Goal: Information Seeking & Learning: Learn about a topic

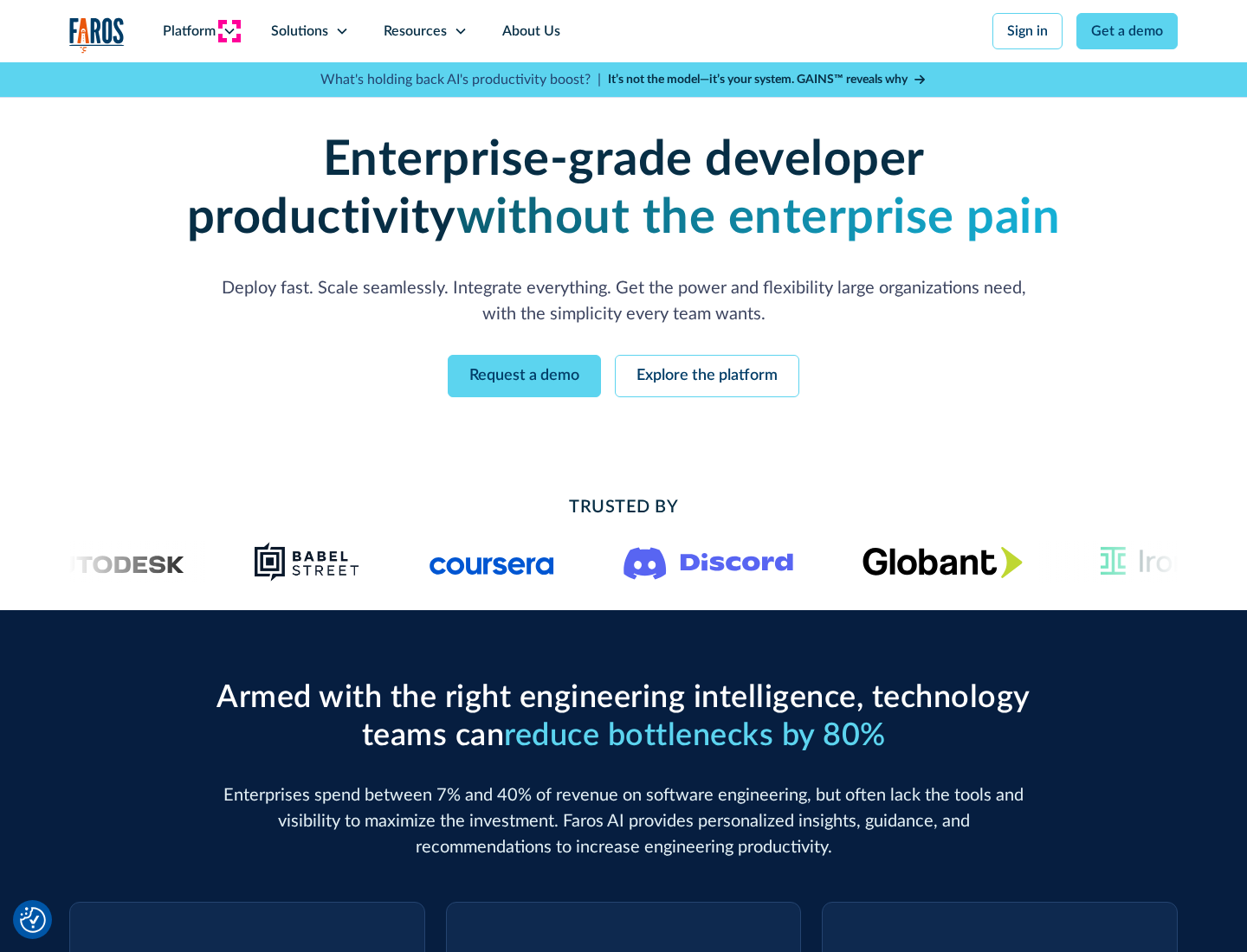
click at [229, 31] on icon at bounding box center [230, 31] width 14 height 14
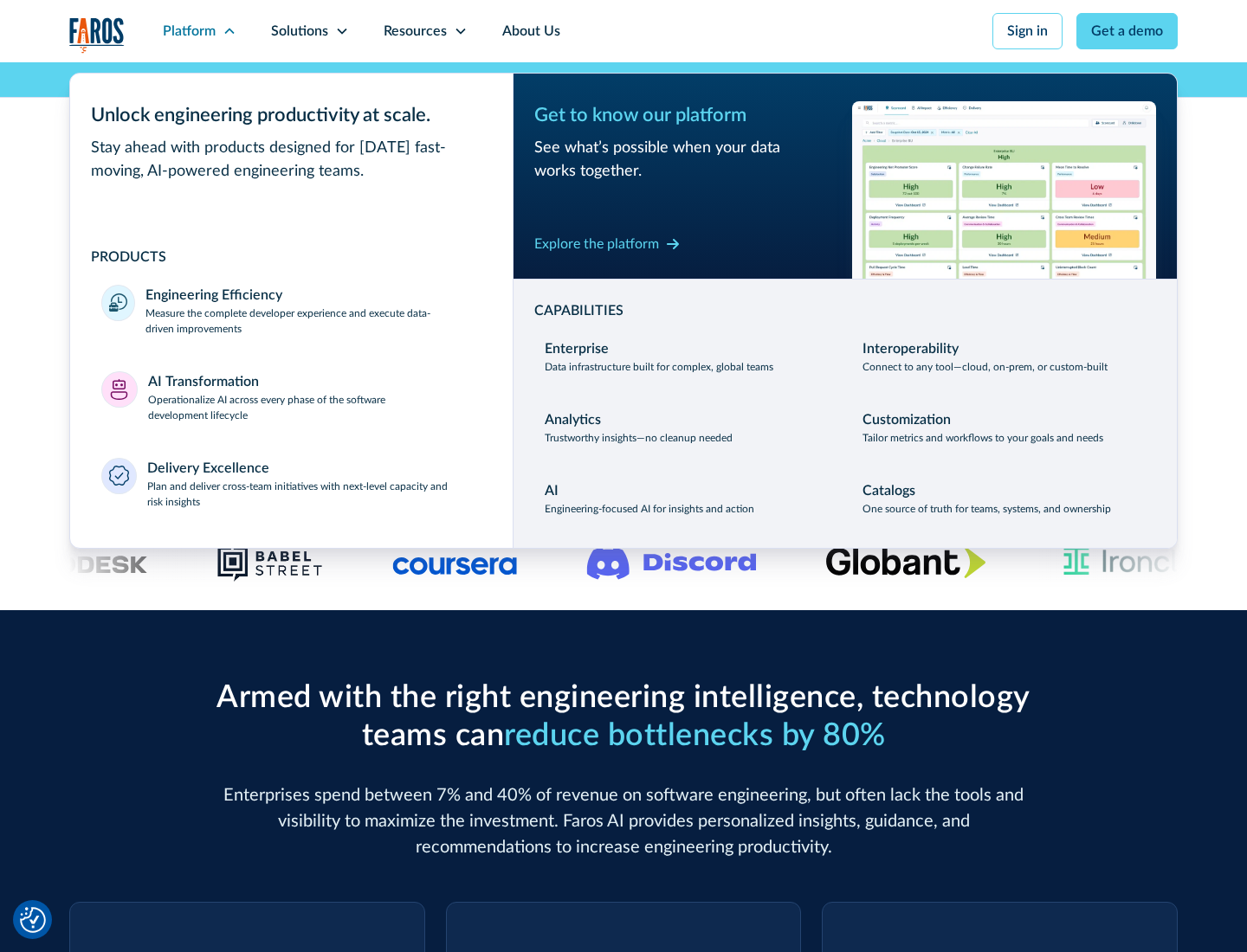
click at [314, 321] on p "Measure the complete developer experience and execute data-driven improvements" at bounding box center [314, 321] width 336 height 31
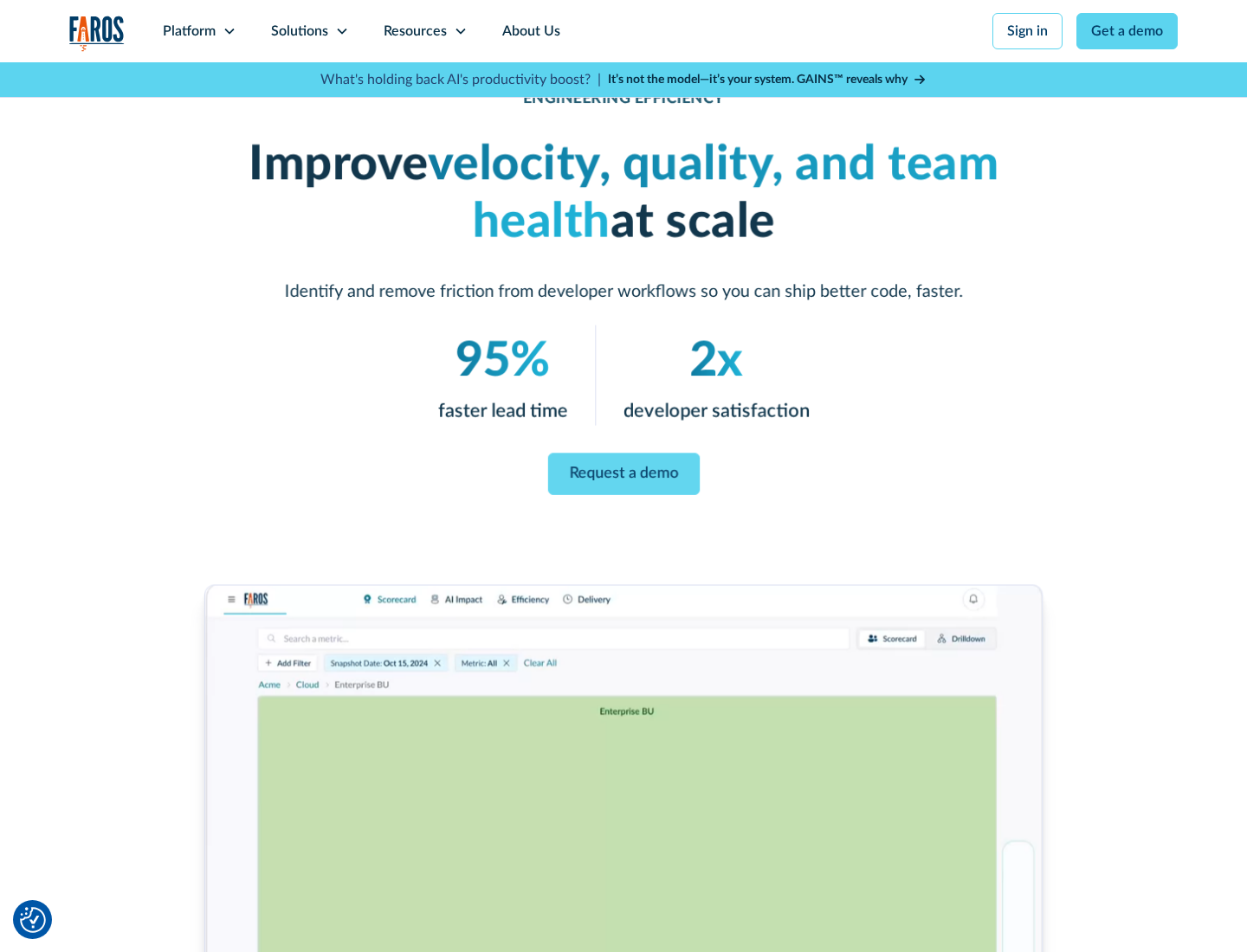
click at [624, 472] on link "Request a demo" at bounding box center [624, 475] width 152 height 43
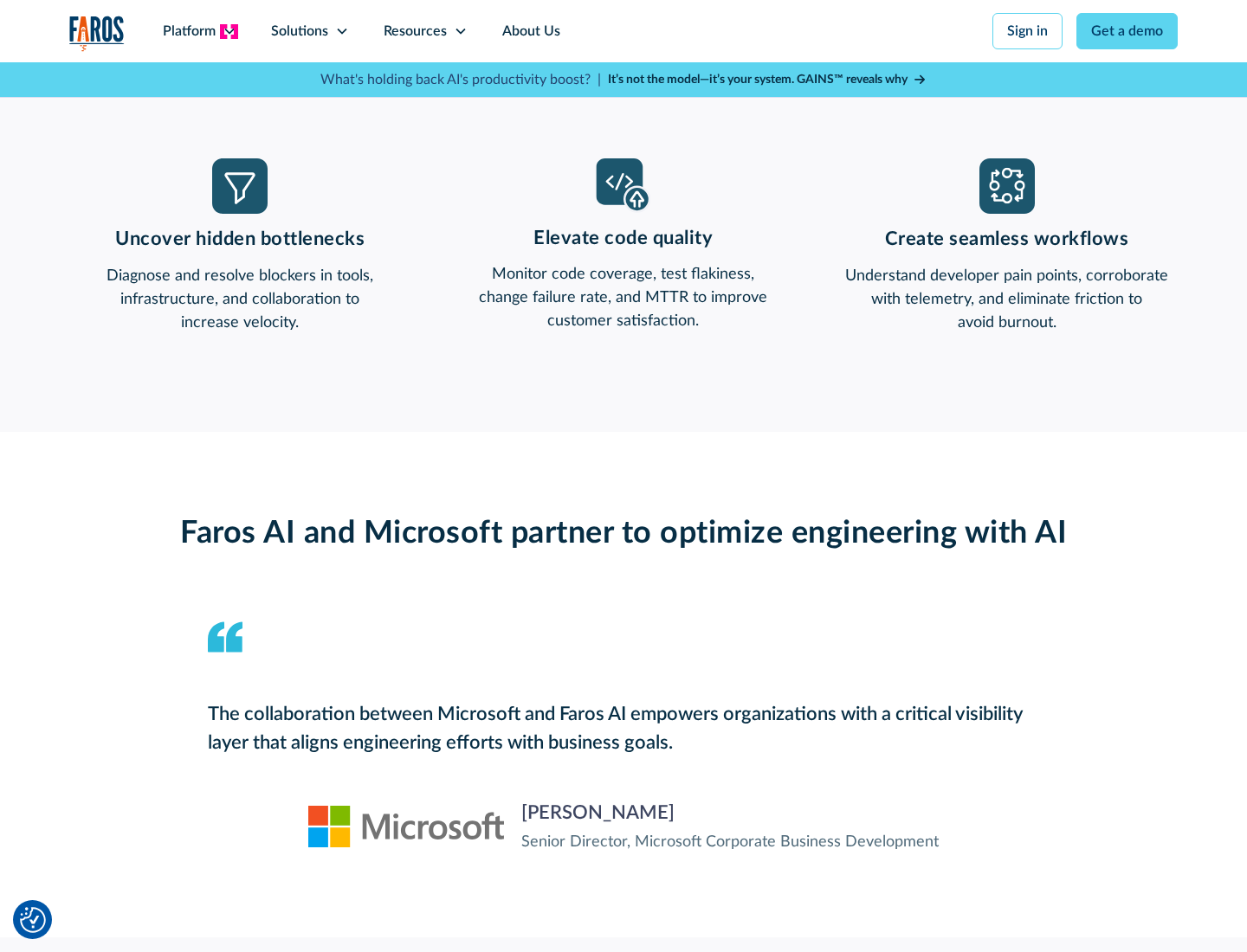
click at [229, 31] on icon at bounding box center [230, 31] width 14 height 14
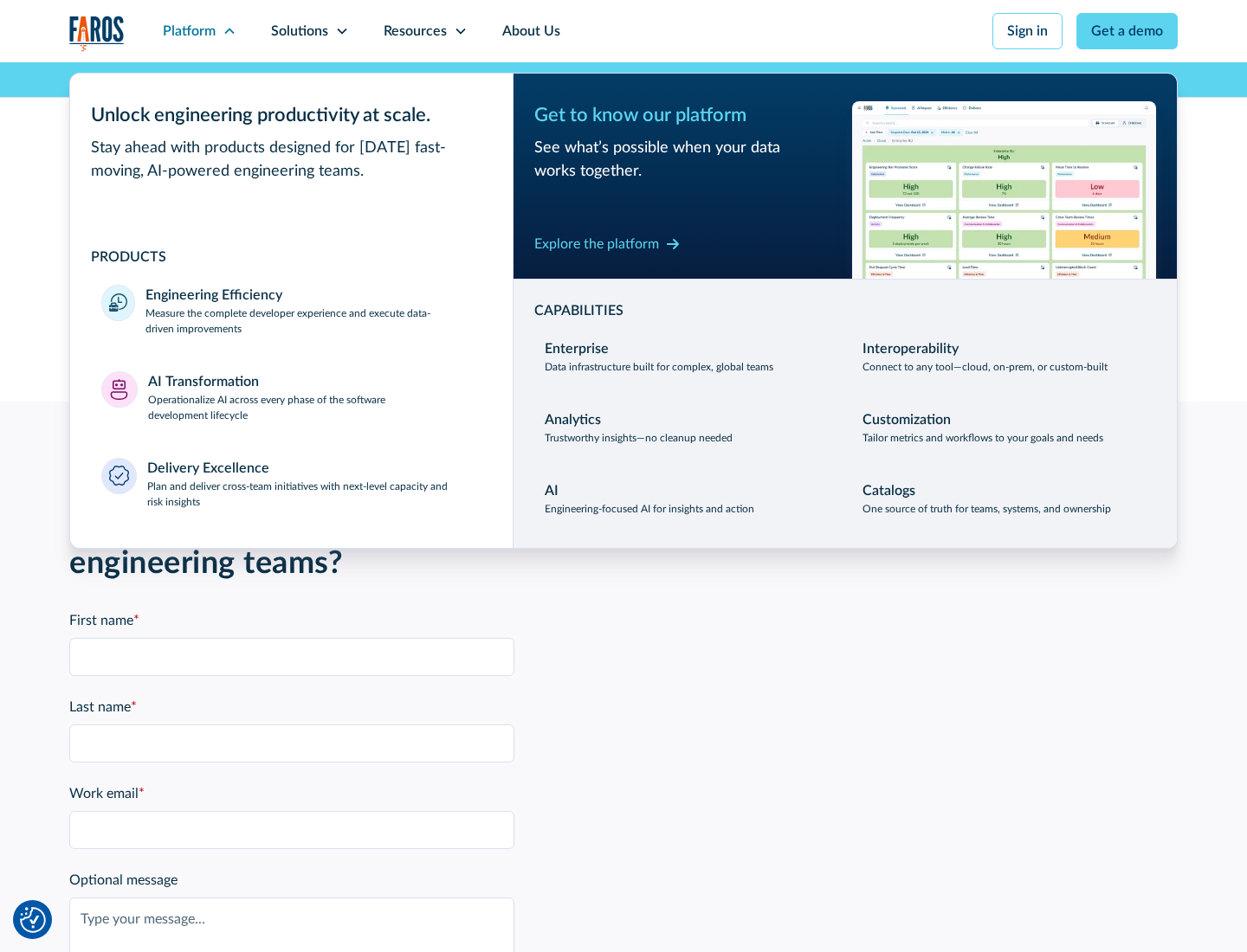
scroll to position [3798, 0]
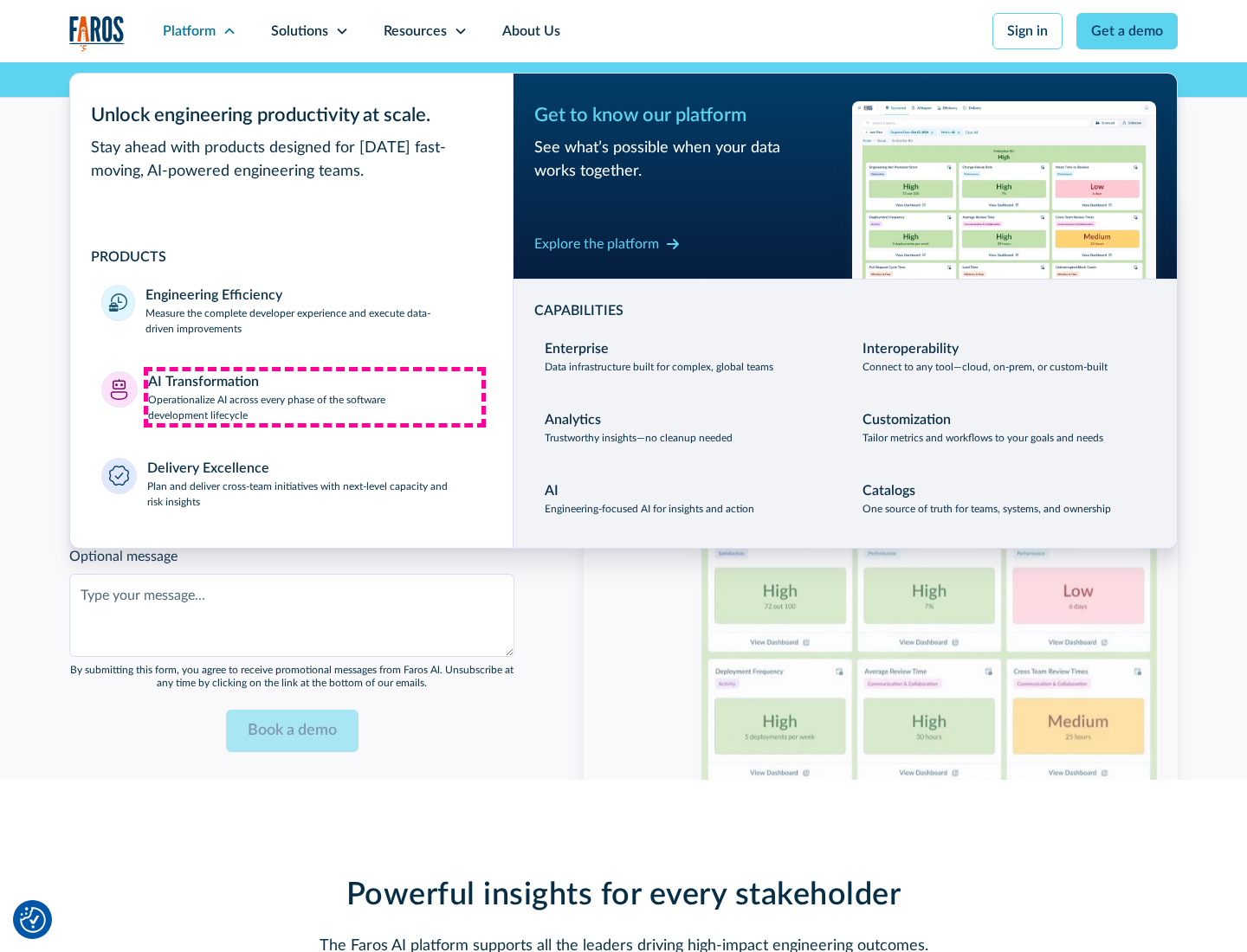
click at [314, 397] on p "Operationalize AI across every phase of the software development lifecycle" at bounding box center [315, 407] width 334 height 31
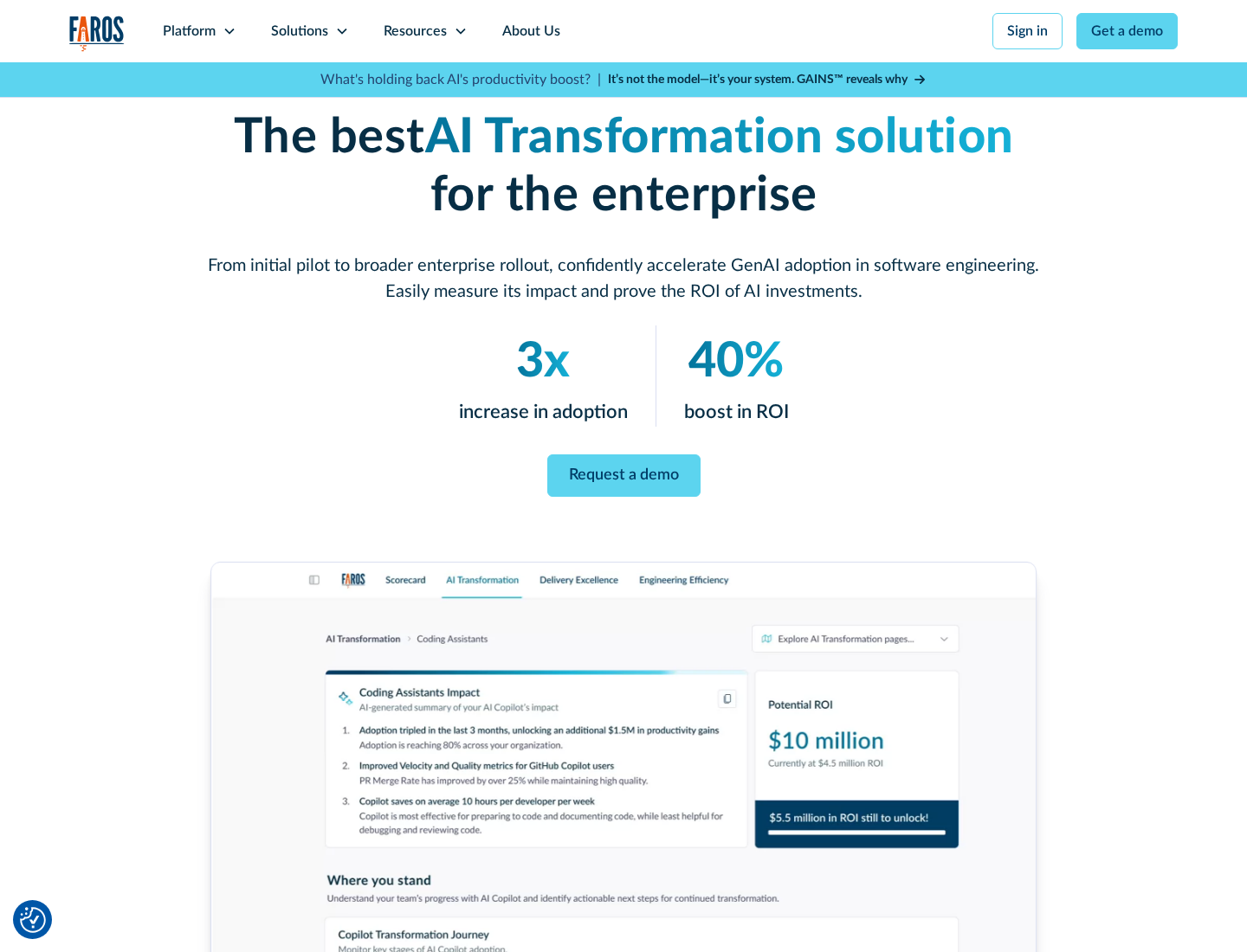
click at [624, 470] on link "Request a demo" at bounding box center [624, 476] width 154 height 43
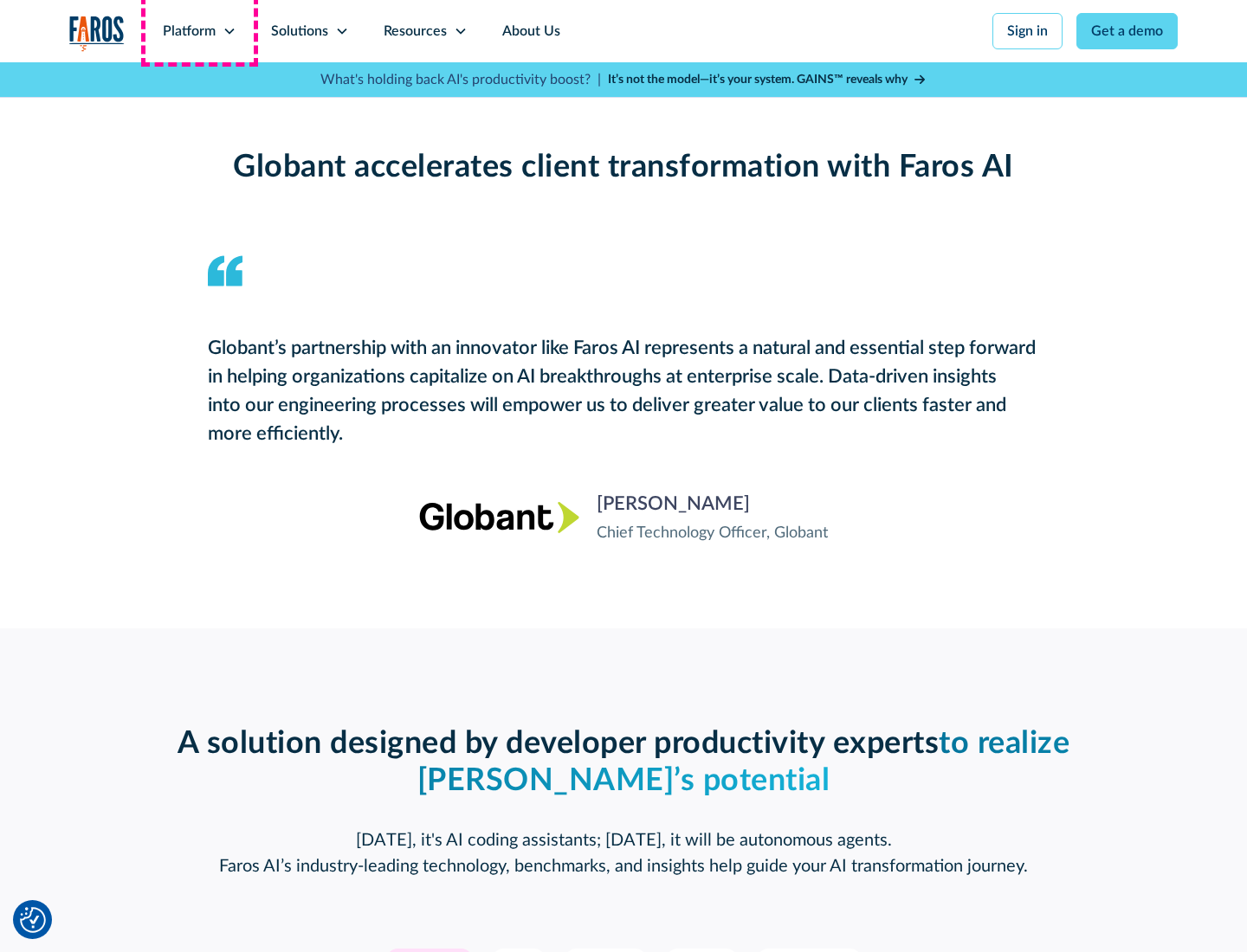
click at [199, 31] on div "Platform" at bounding box center [188, 30] width 53 height 21
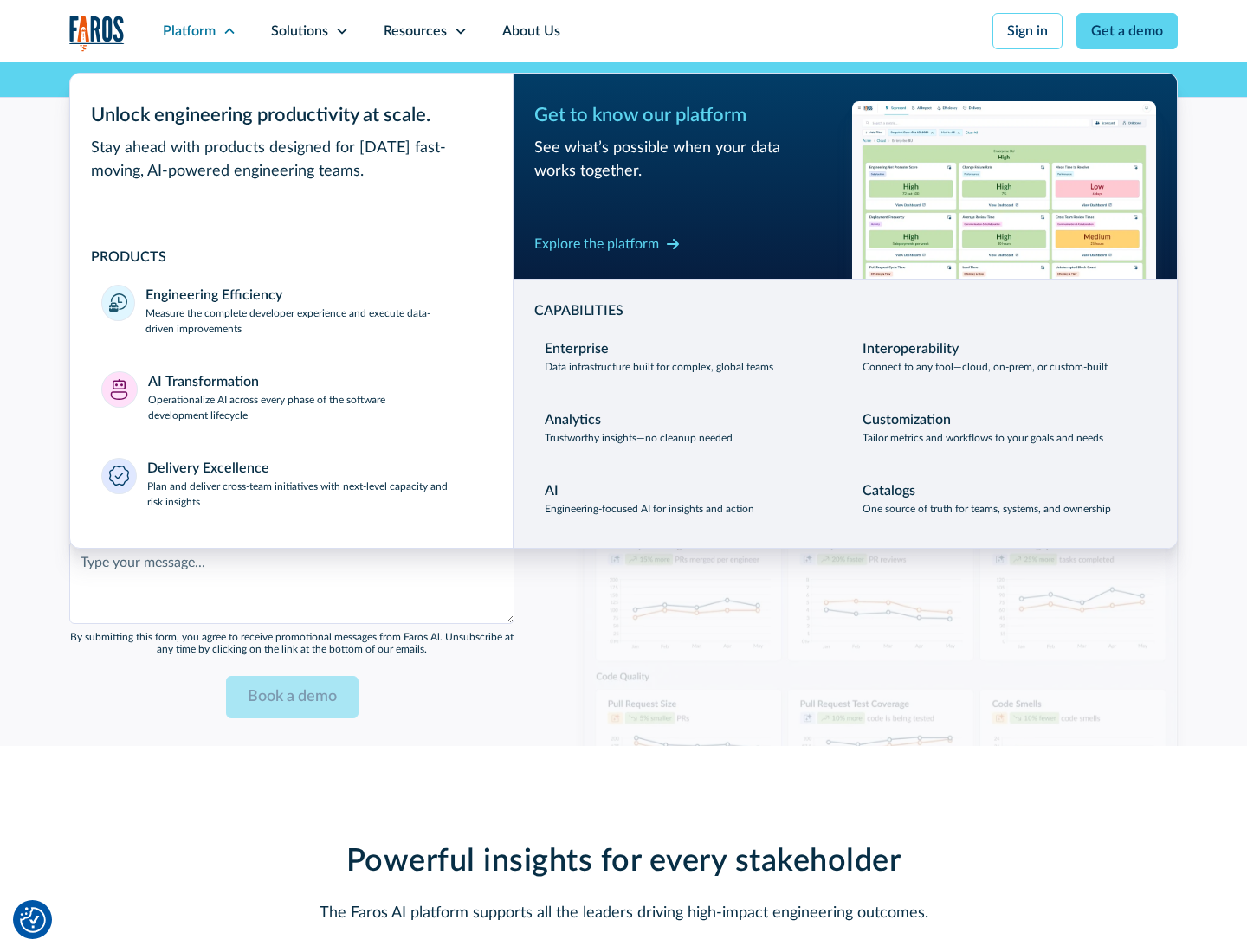
click at [597, 243] on div "Explore the platform" at bounding box center [597, 244] width 125 height 21
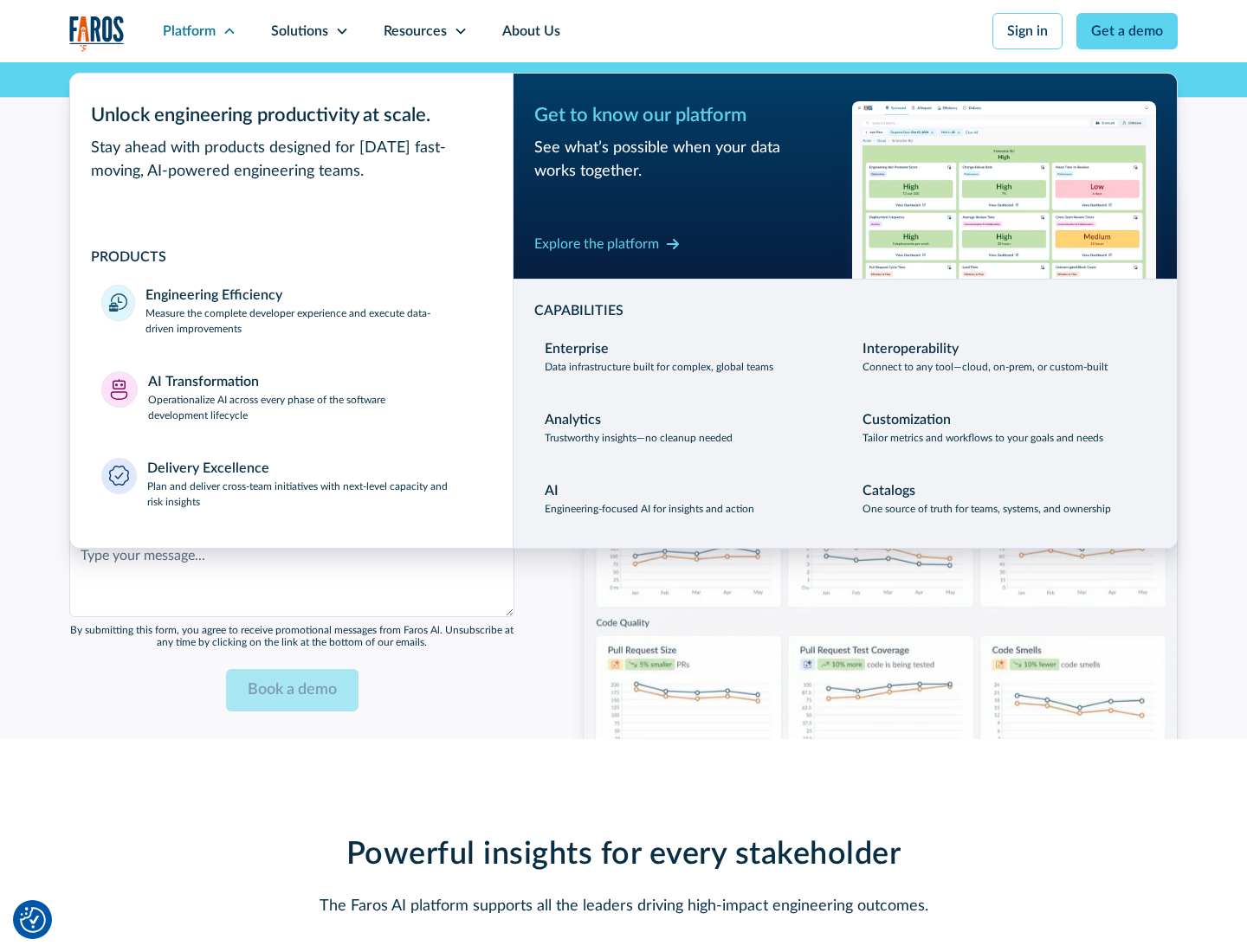
scroll to position [4214, 0]
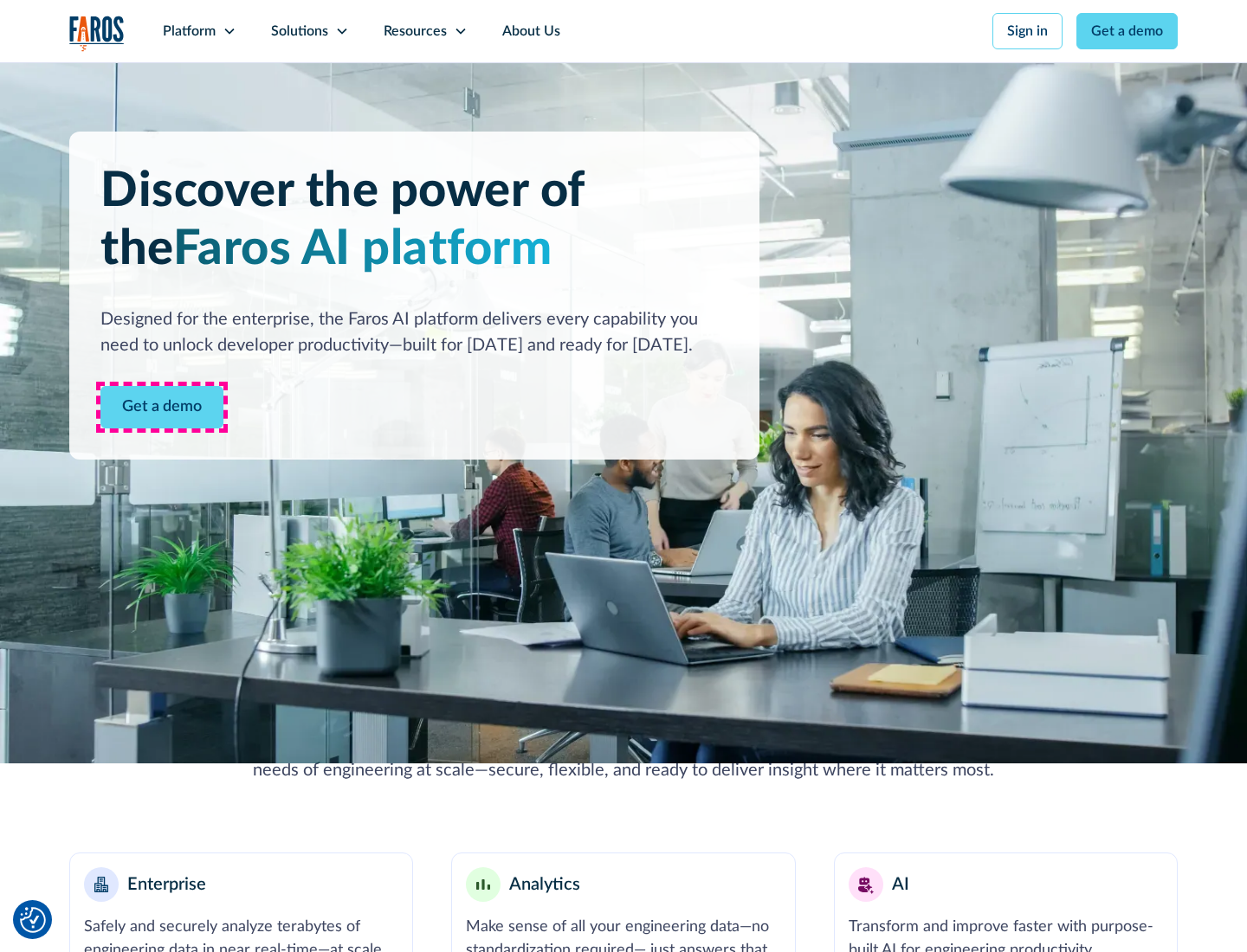
click at [162, 407] on link "Get a demo" at bounding box center [162, 407] width 123 height 43
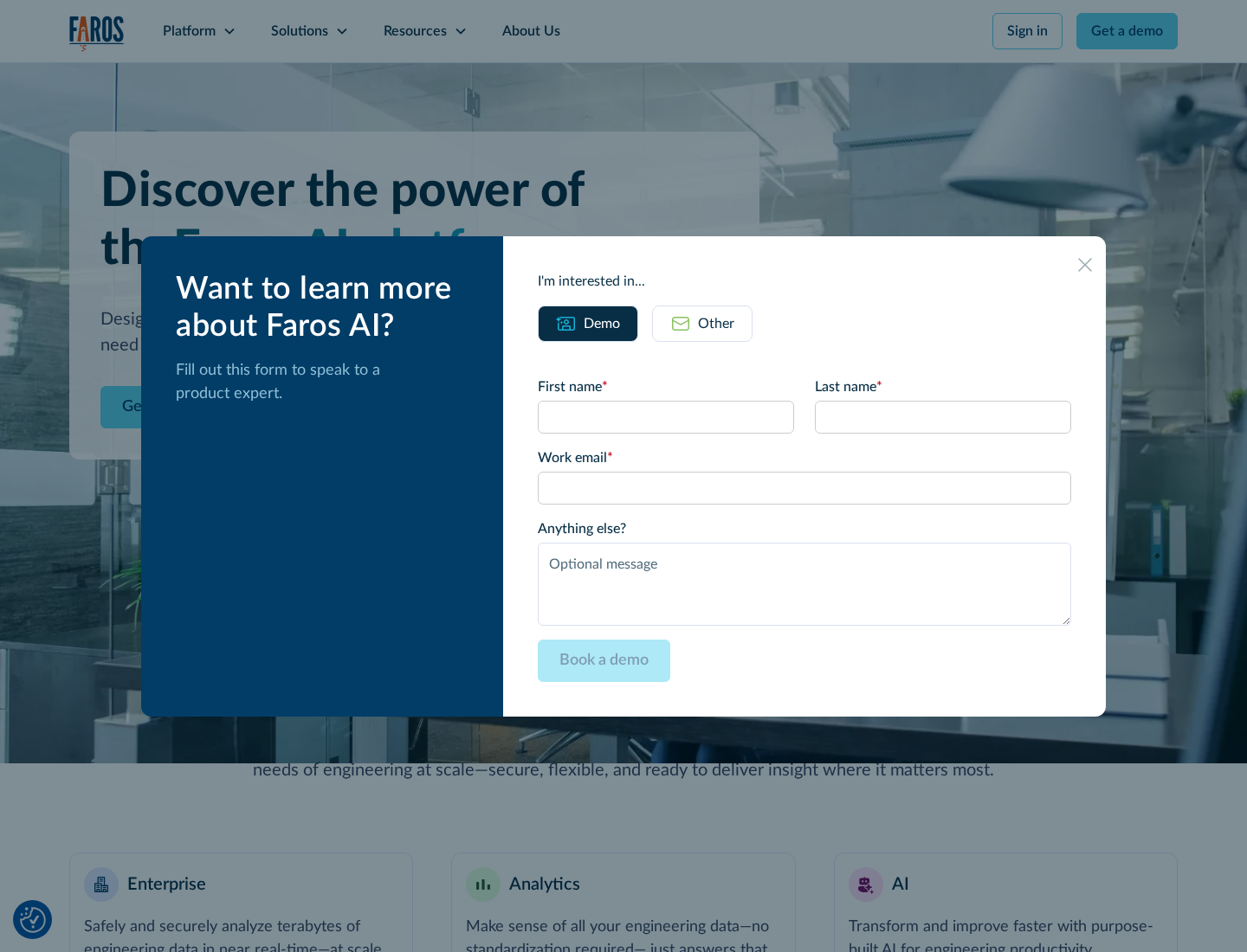
click at [716, 323] on div "Other" at bounding box center [716, 323] width 37 height 21
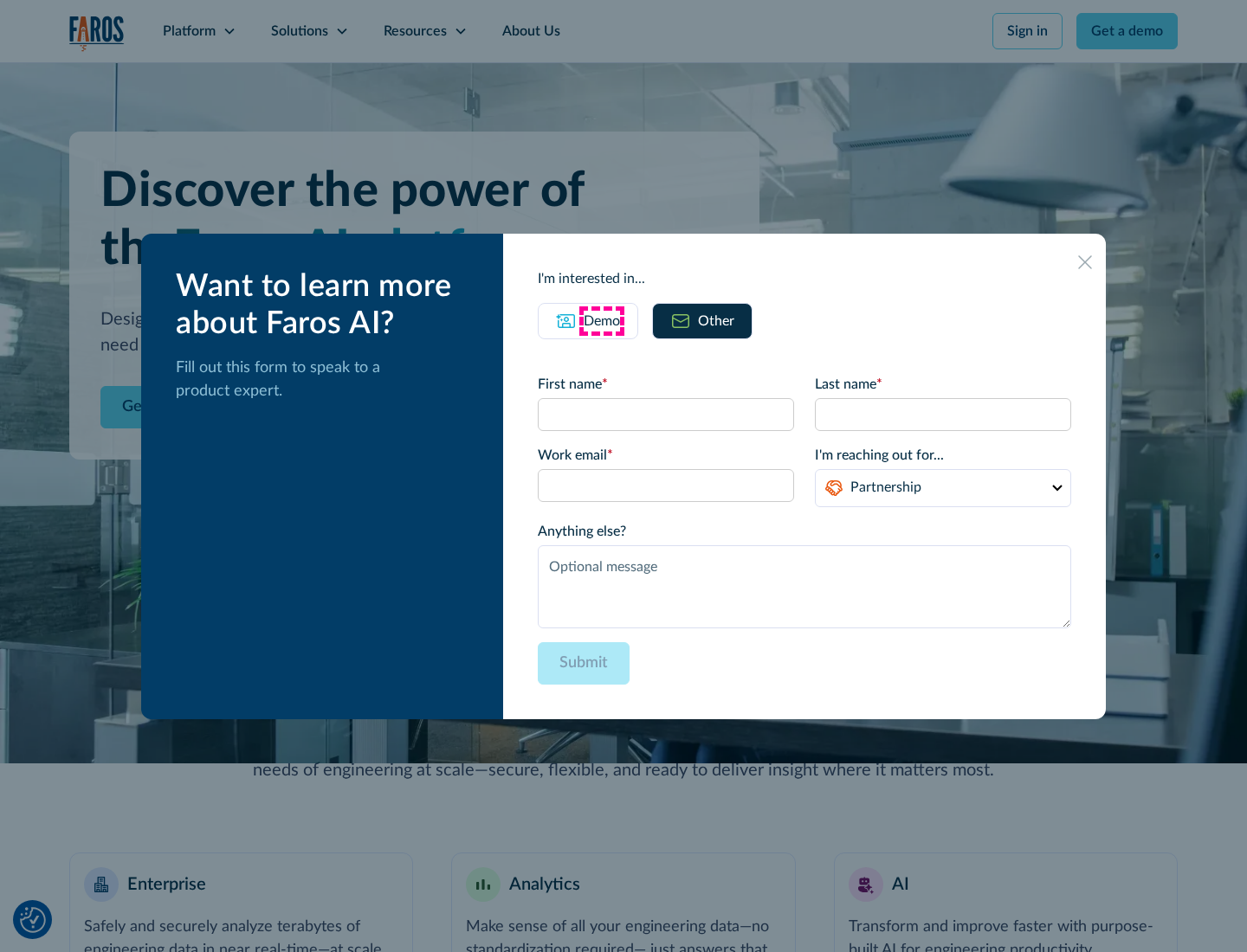
click at [602, 321] on div "Demo" at bounding box center [601, 321] width 37 height 21
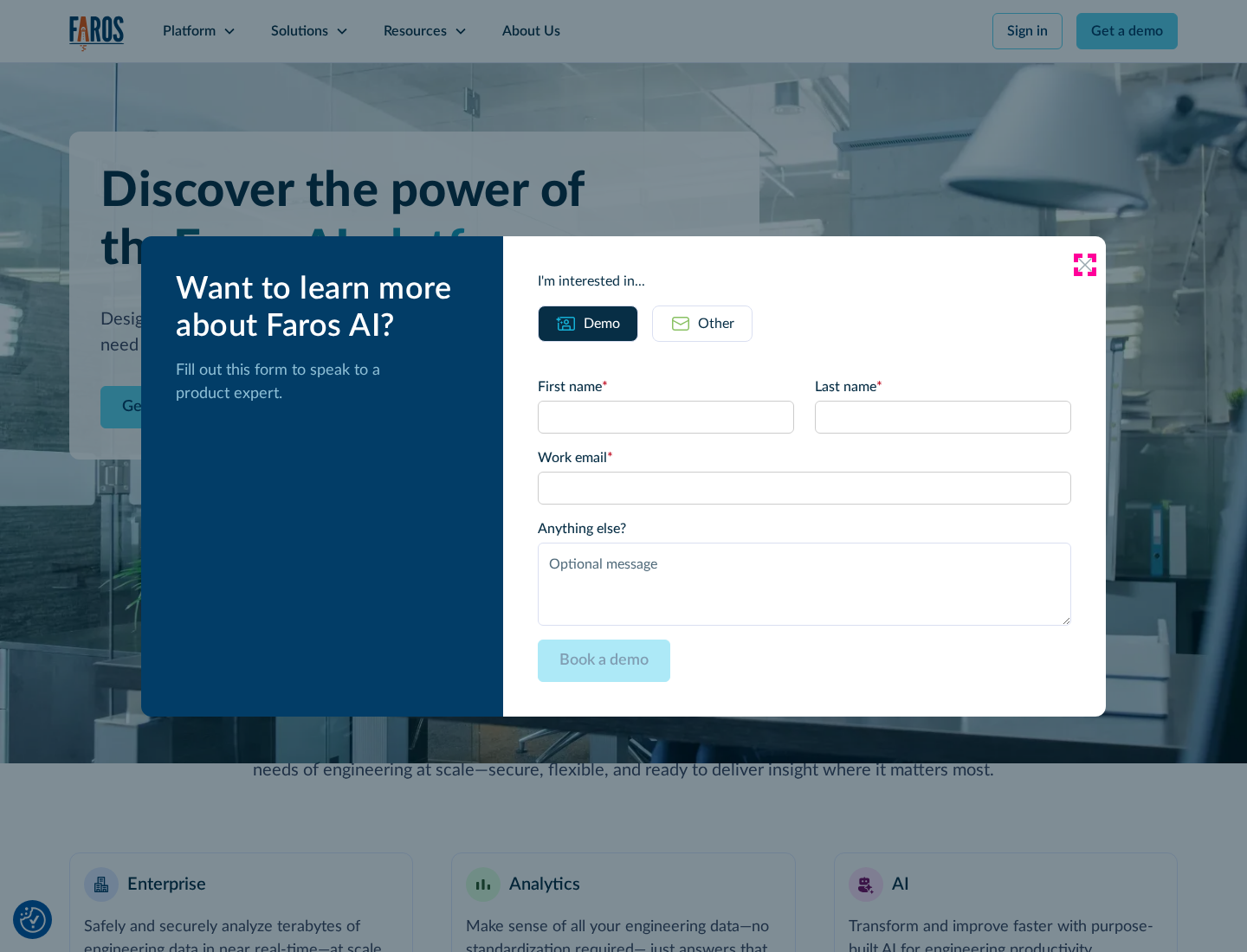
click at [1085, 264] on icon at bounding box center [1085, 265] width 14 height 14
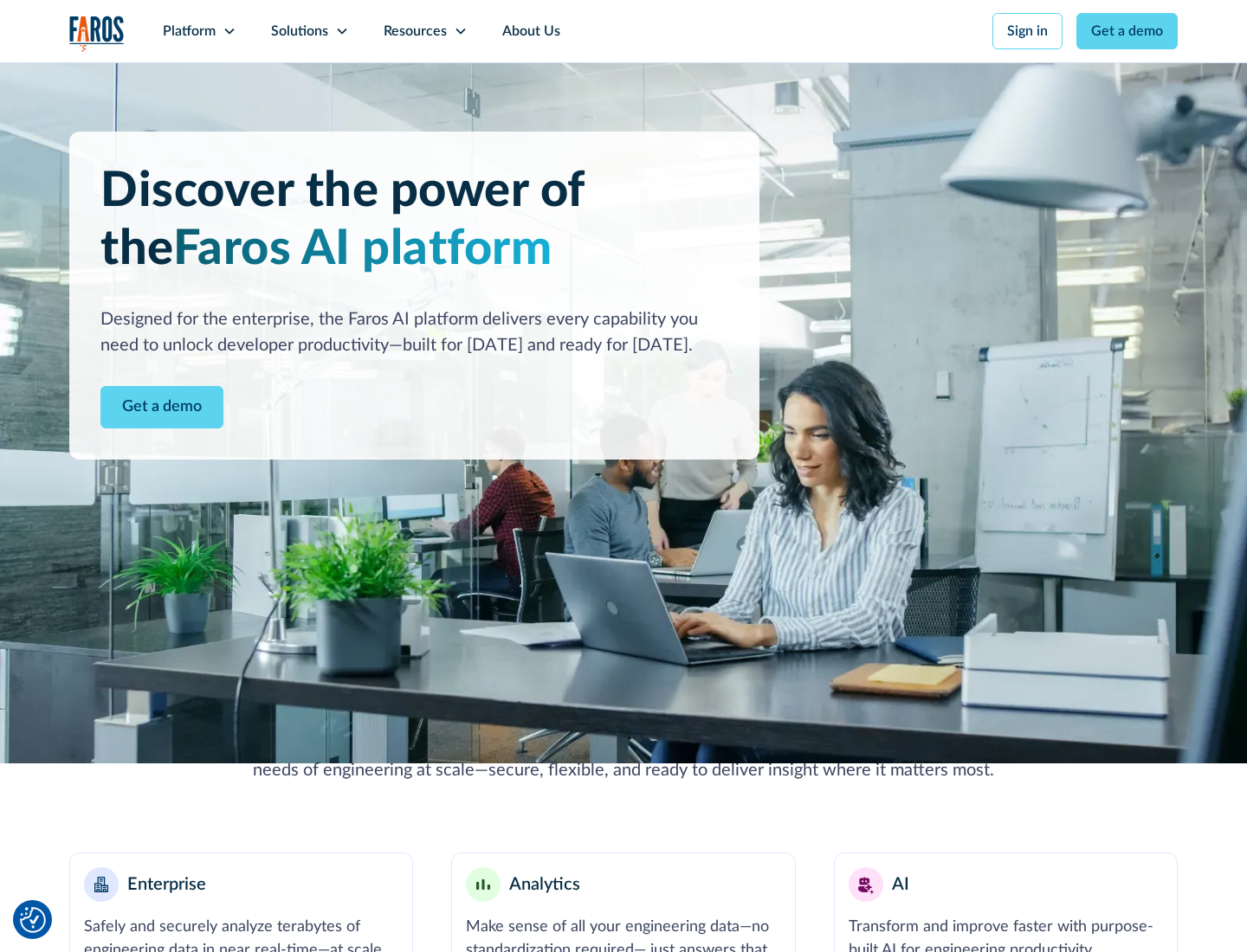
click at [229, 31] on icon at bounding box center [230, 31] width 14 height 14
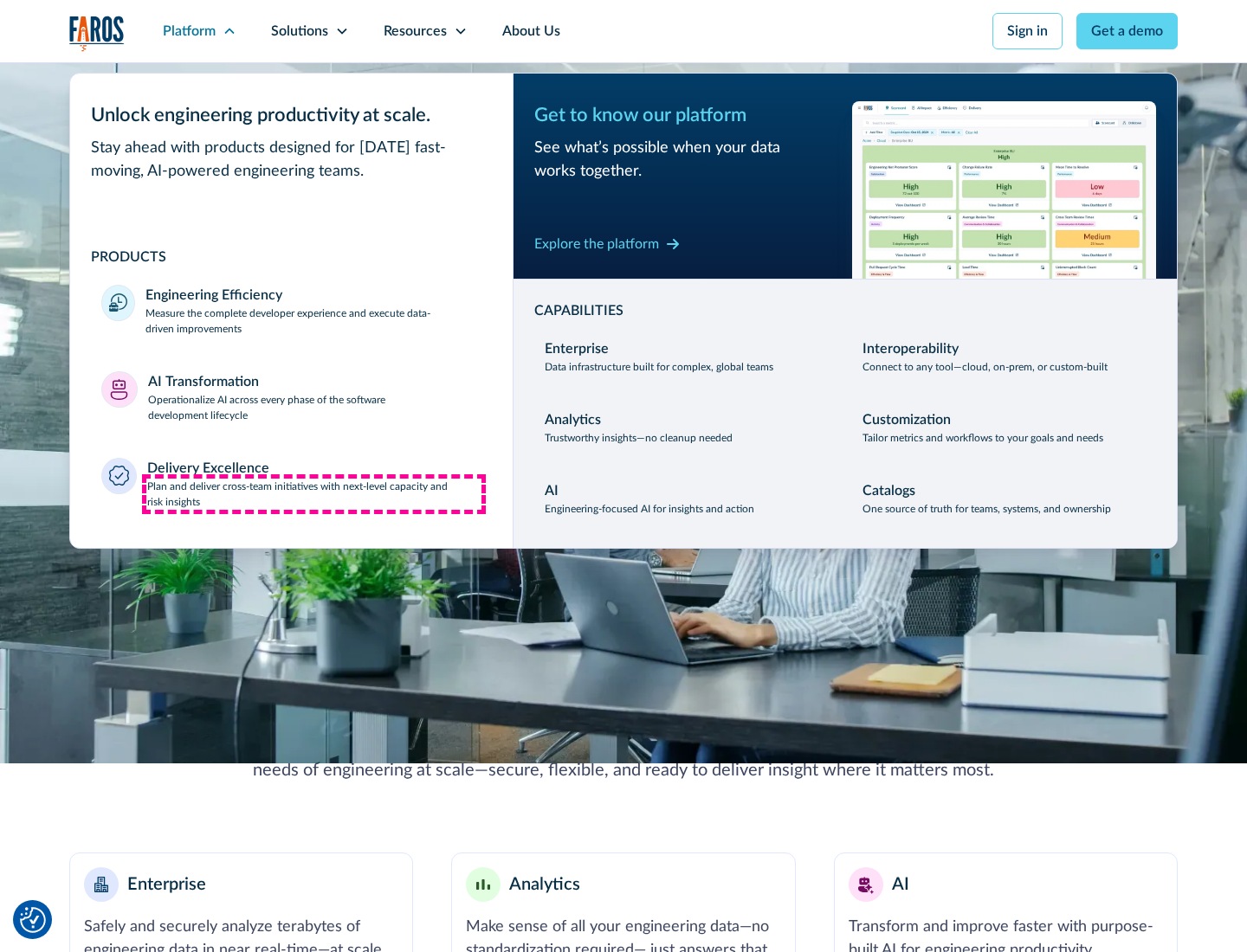
click at [314, 494] on p "Plan and deliver cross-team initiatives with next-level capacity and risk insig…" at bounding box center [314, 494] width 335 height 31
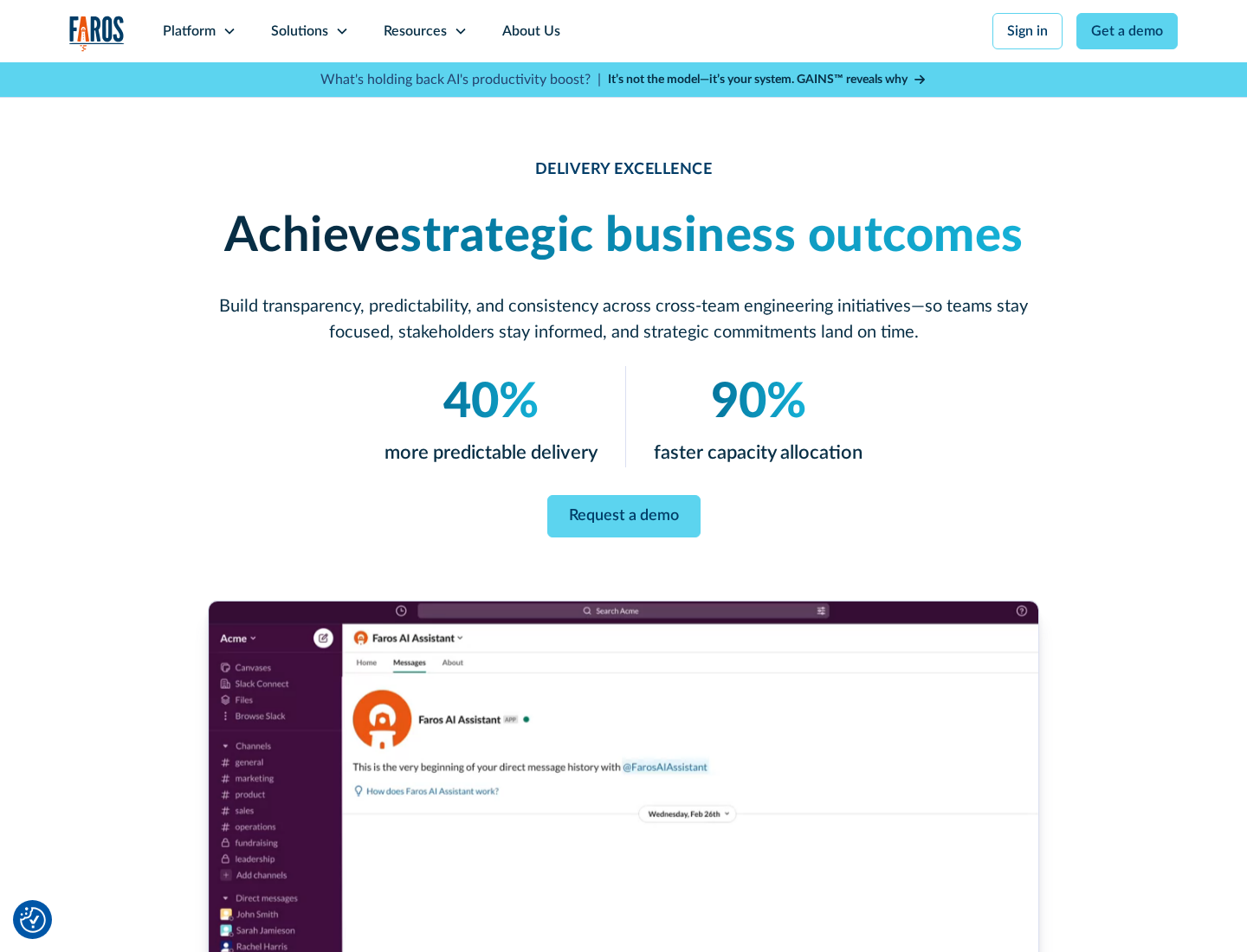
click at [341, 31] on icon at bounding box center [342, 31] width 14 height 14
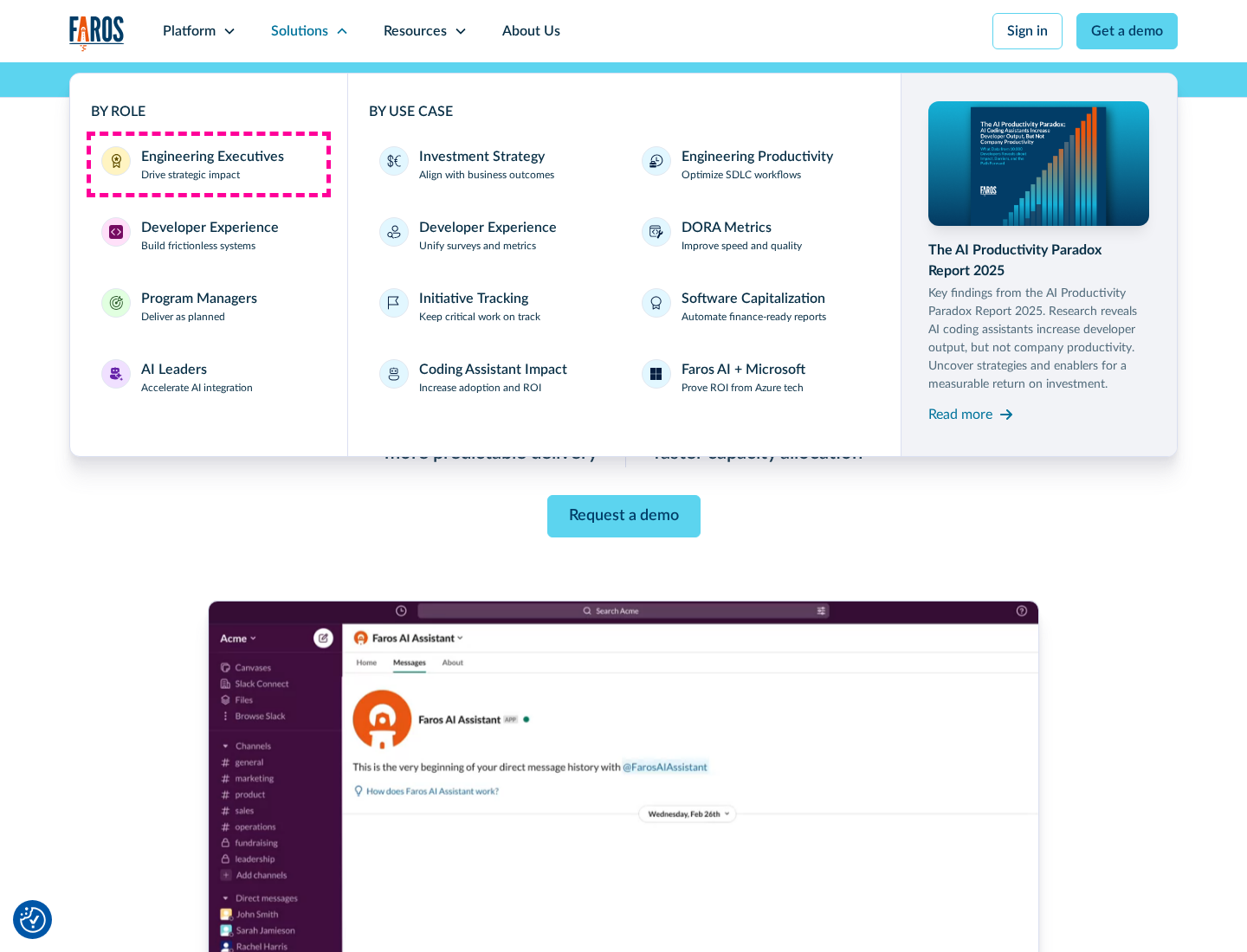
click at [208, 164] on div "Engineering Executives" at bounding box center [213, 156] width 143 height 21
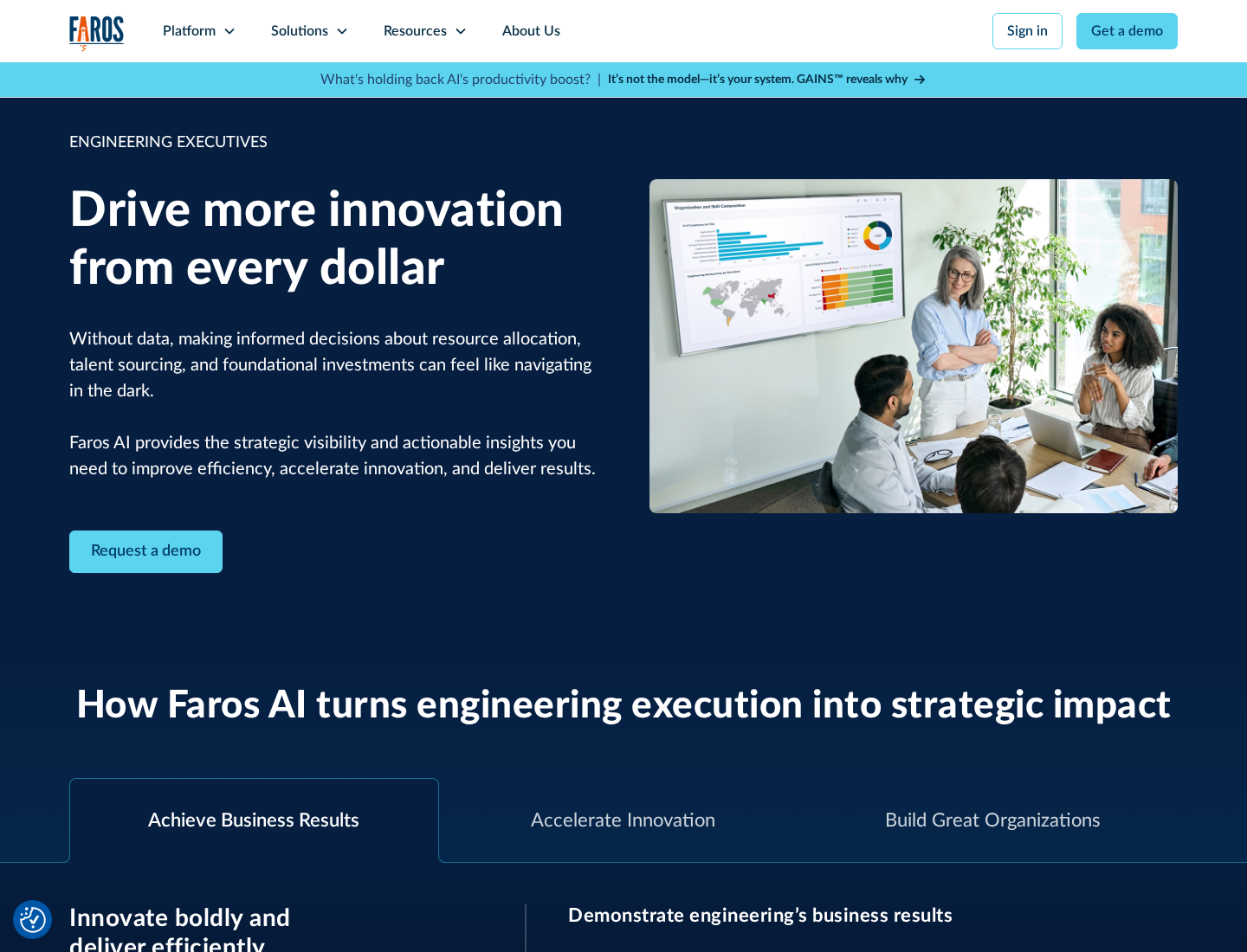
click at [341, 31] on icon at bounding box center [342, 31] width 14 height 14
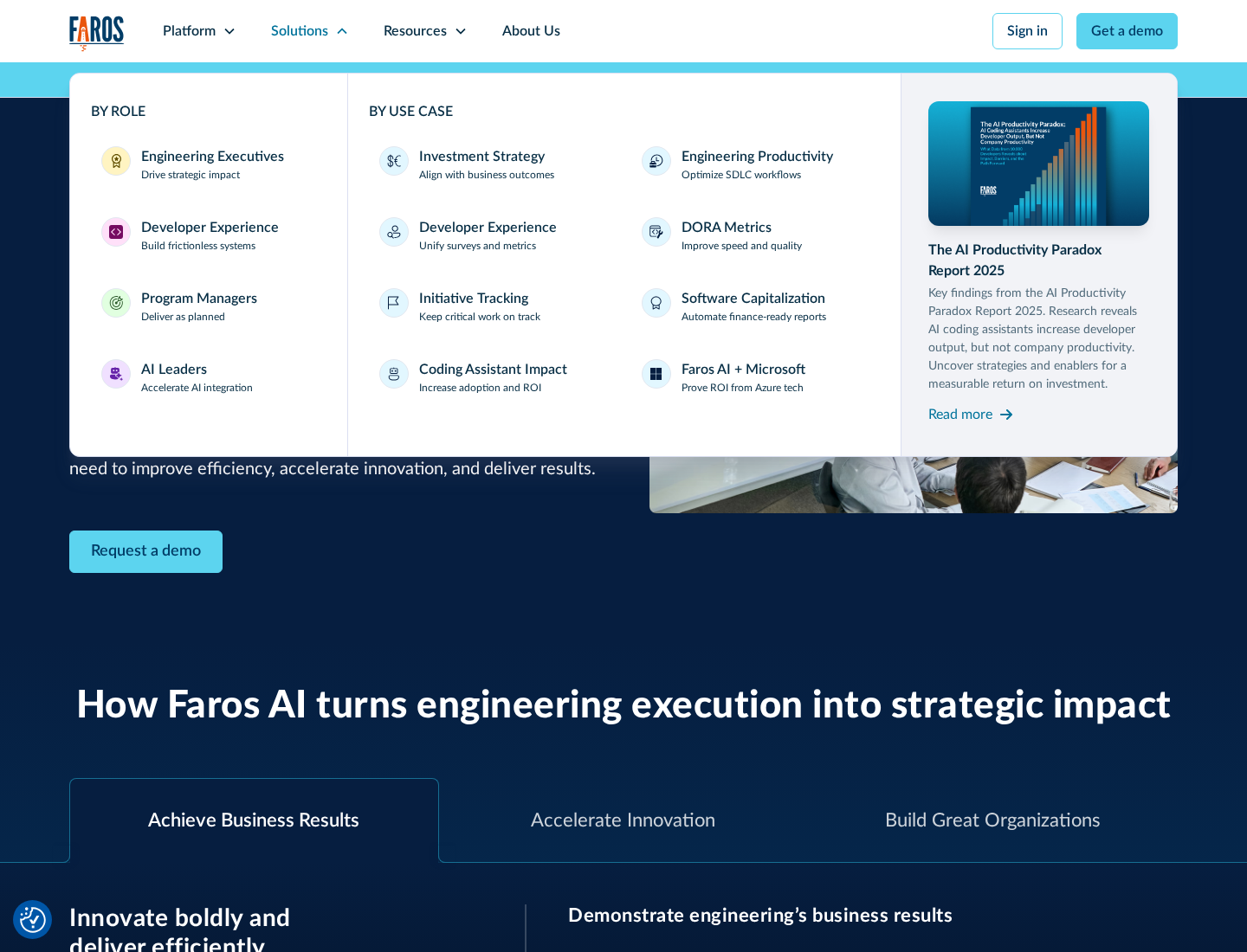
click at [208, 228] on div "Developer Experience" at bounding box center [210, 227] width 138 height 21
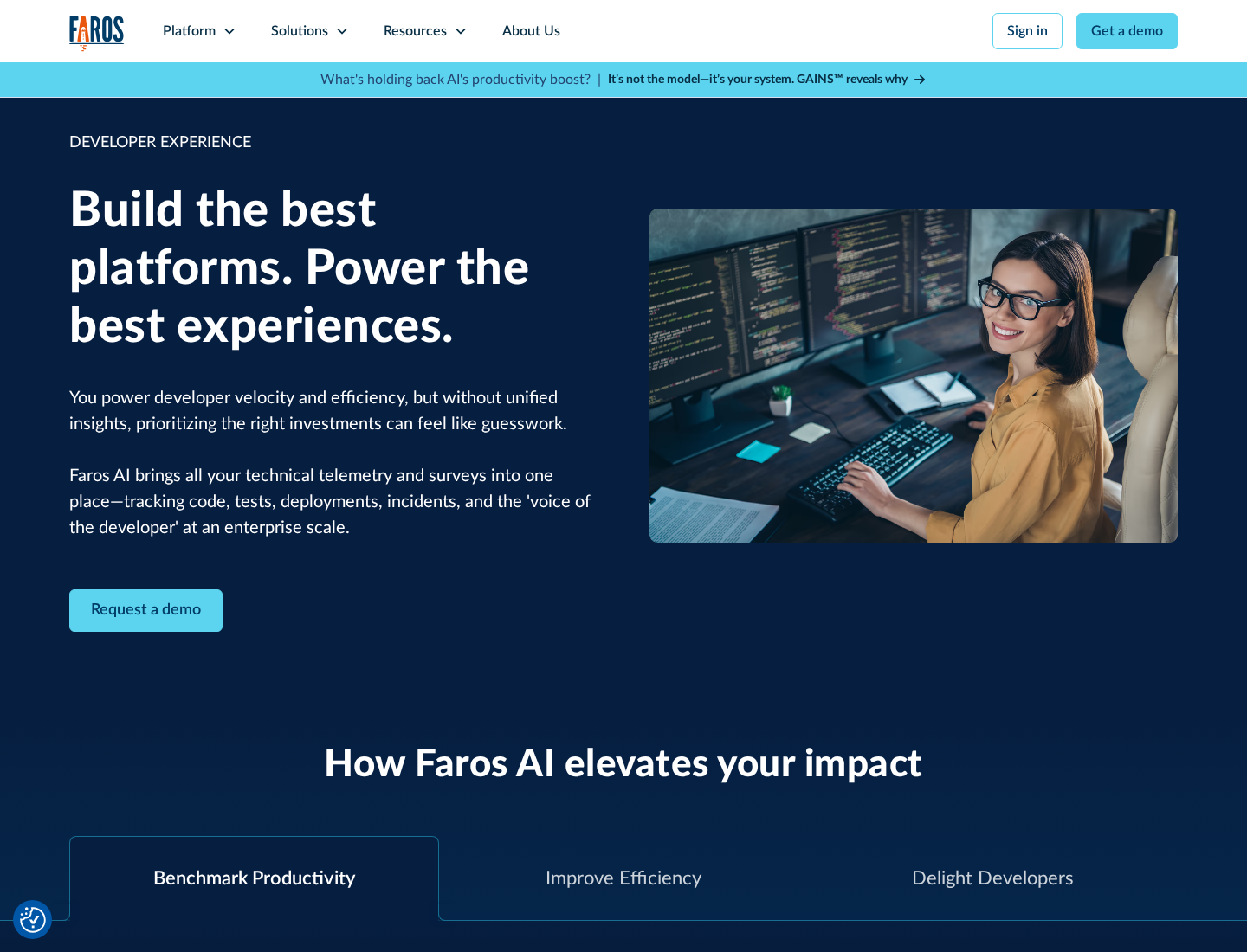
click at [309, 31] on div "Solutions" at bounding box center [299, 30] width 57 height 21
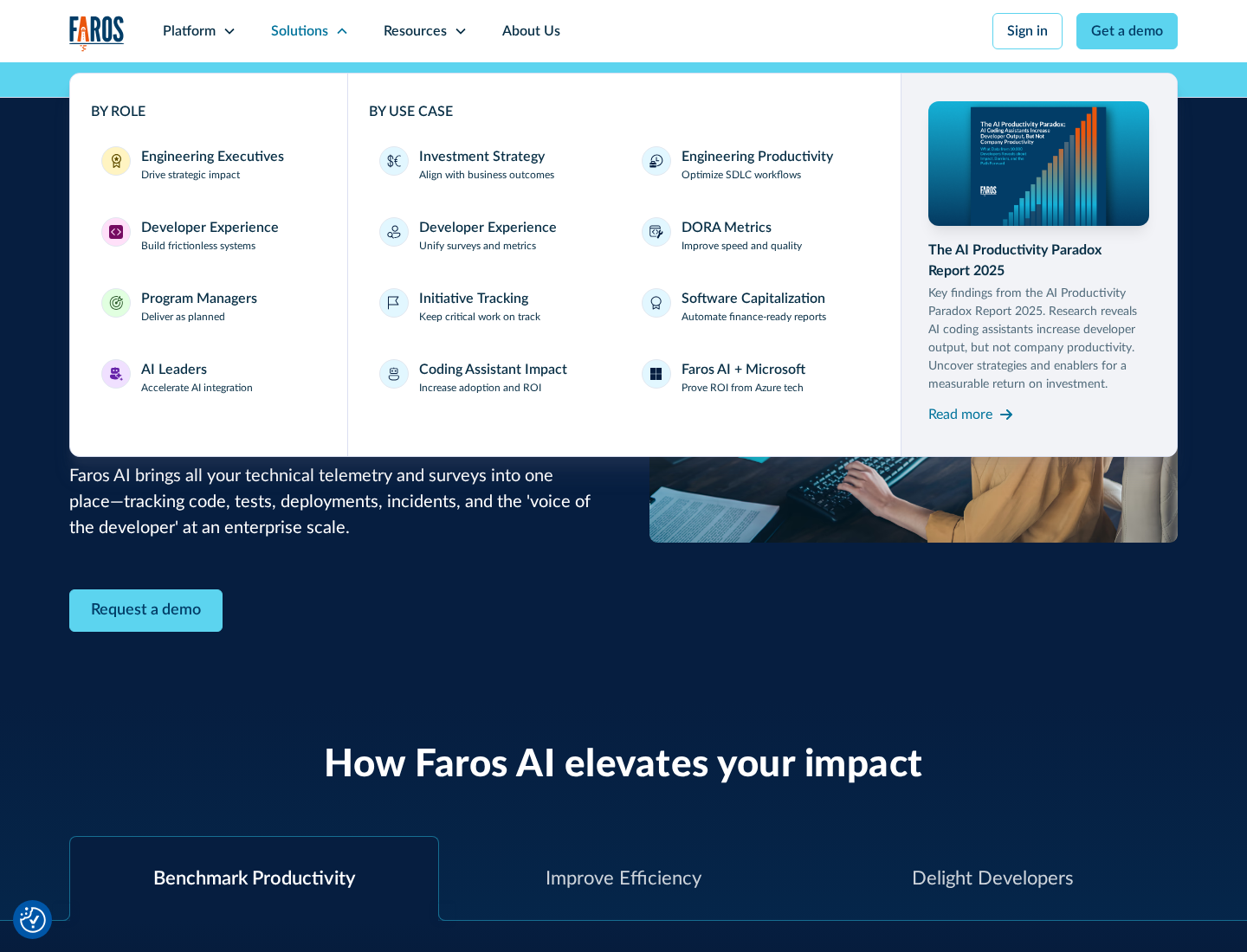
click at [198, 306] on div "Program Managers" at bounding box center [199, 298] width 116 height 21
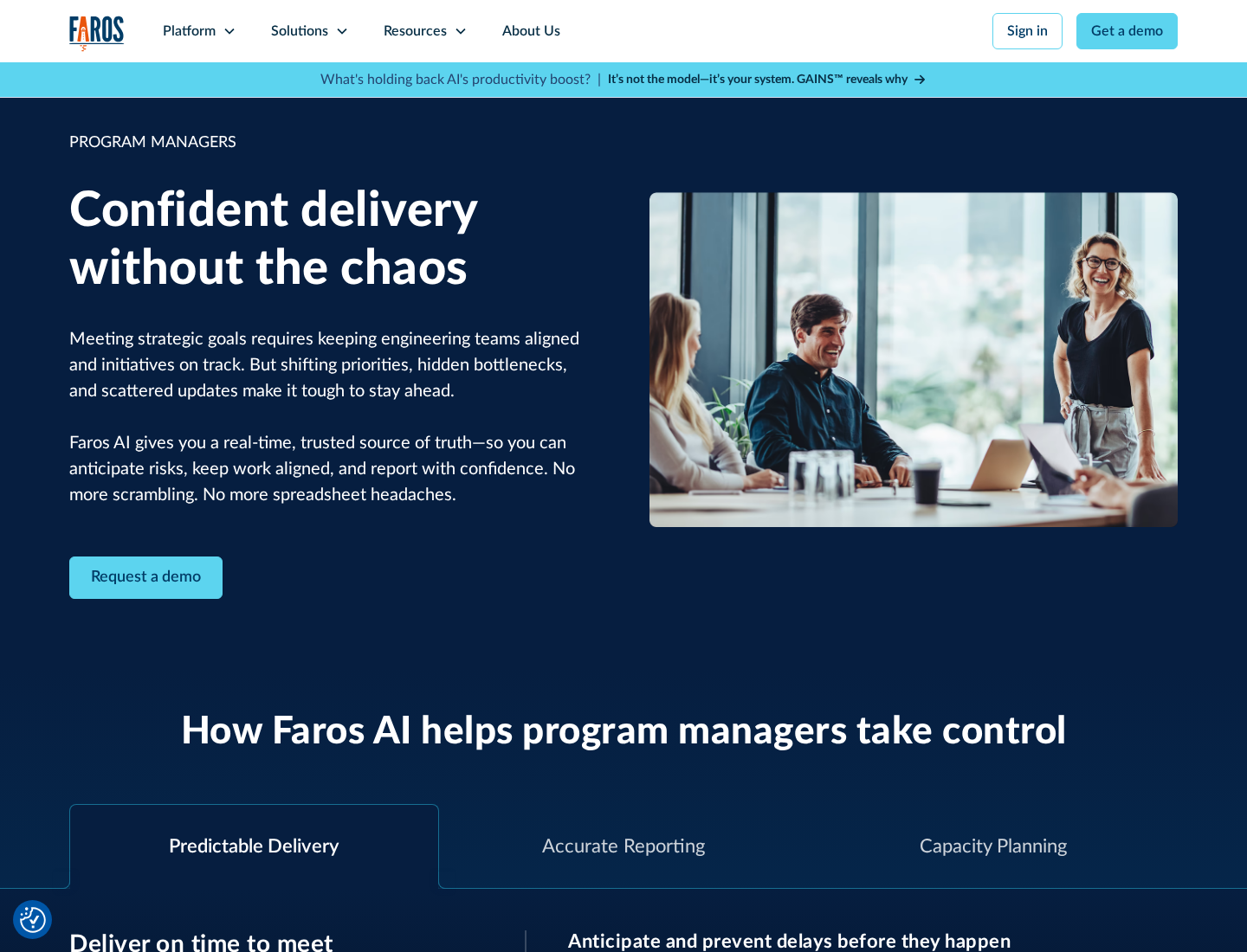
click at [341, 31] on icon at bounding box center [342, 31] width 14 height 14
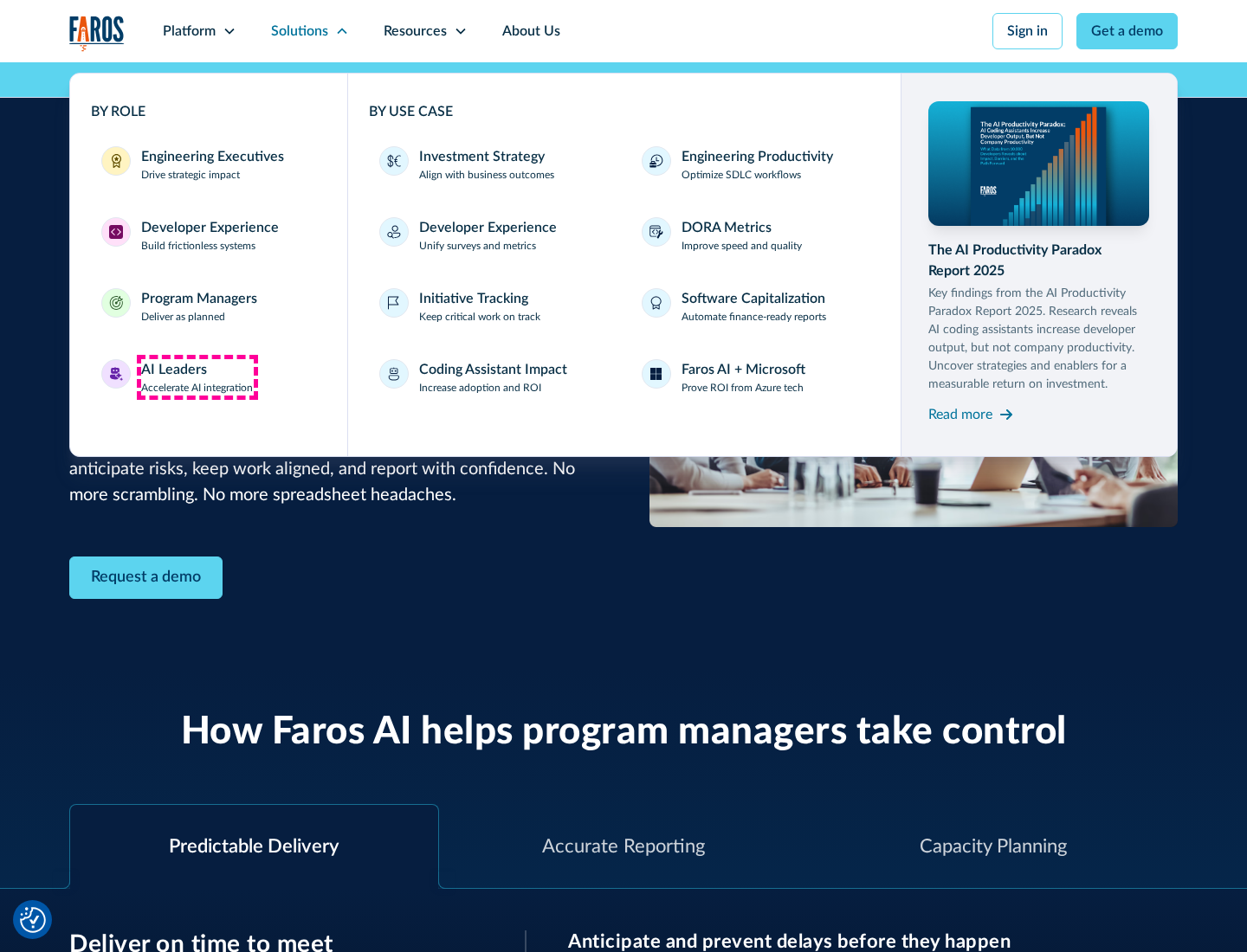
click at [197, 378] on div "AI Leaders" at bounding box center [174, 369] width 66 height 21
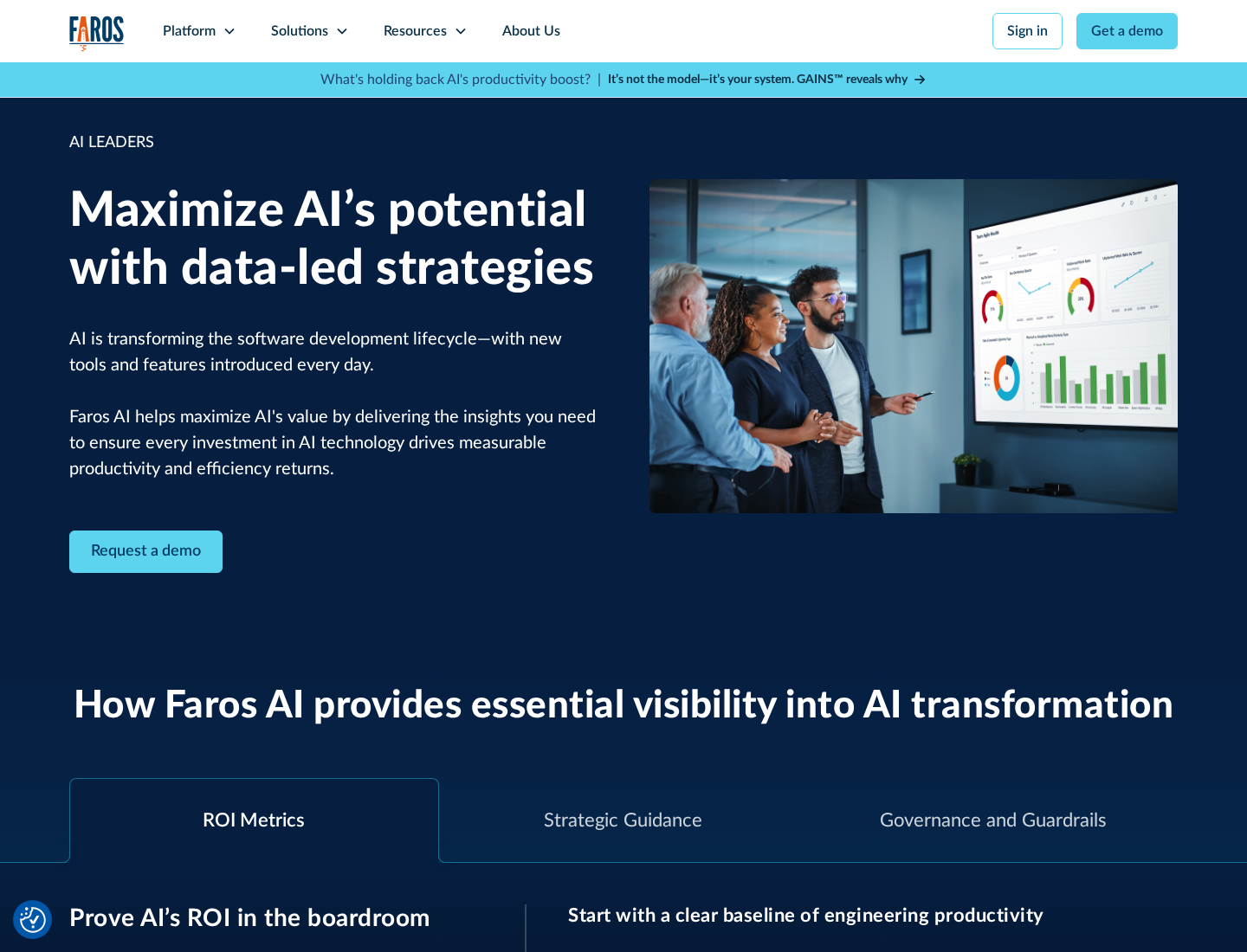
click at [341, 31] on icon at bounding box center [342, 31] width 14 height 14
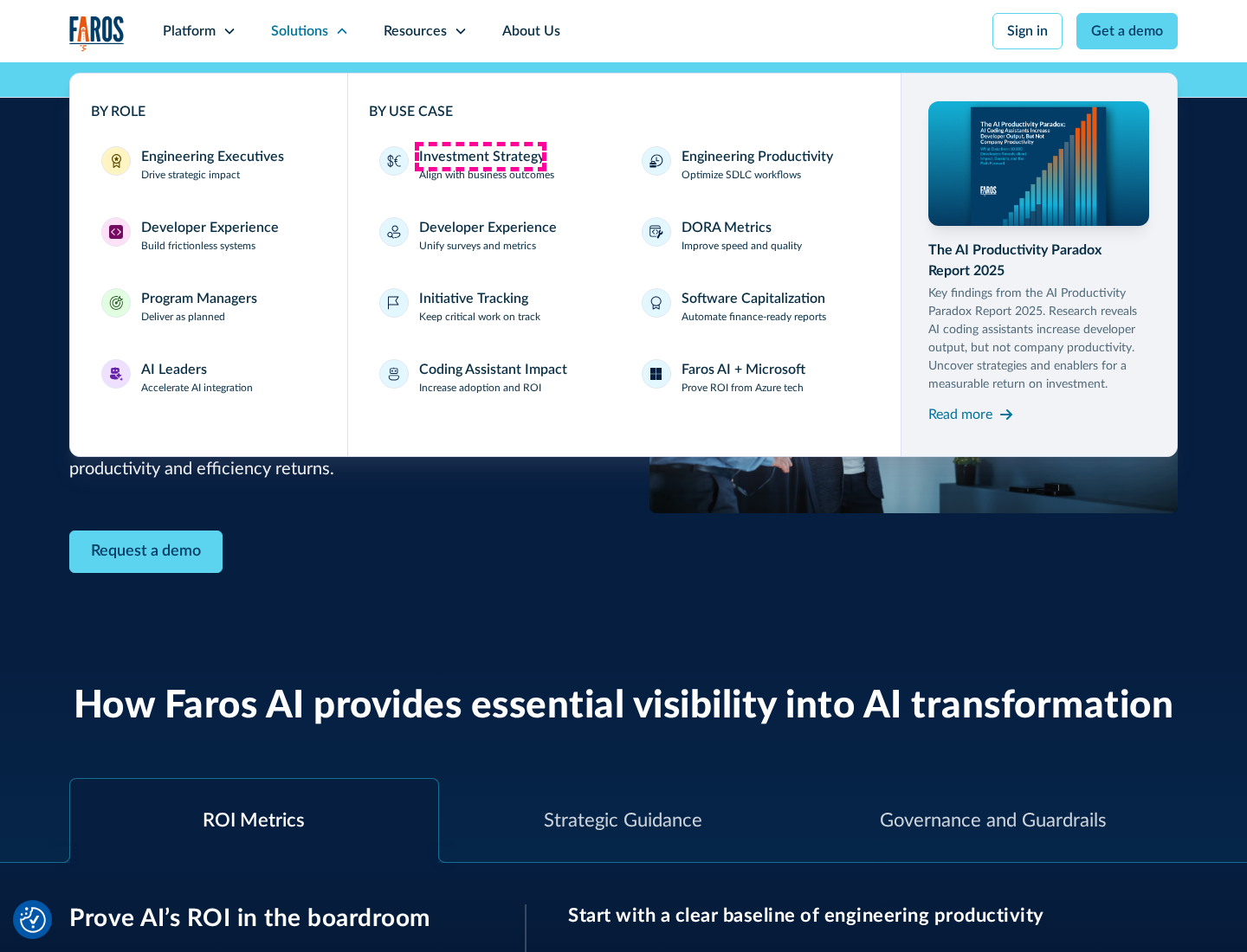
click at [480, 156] on div "Investment Strategy" at bounding box center [481, 156] width 126 height 21
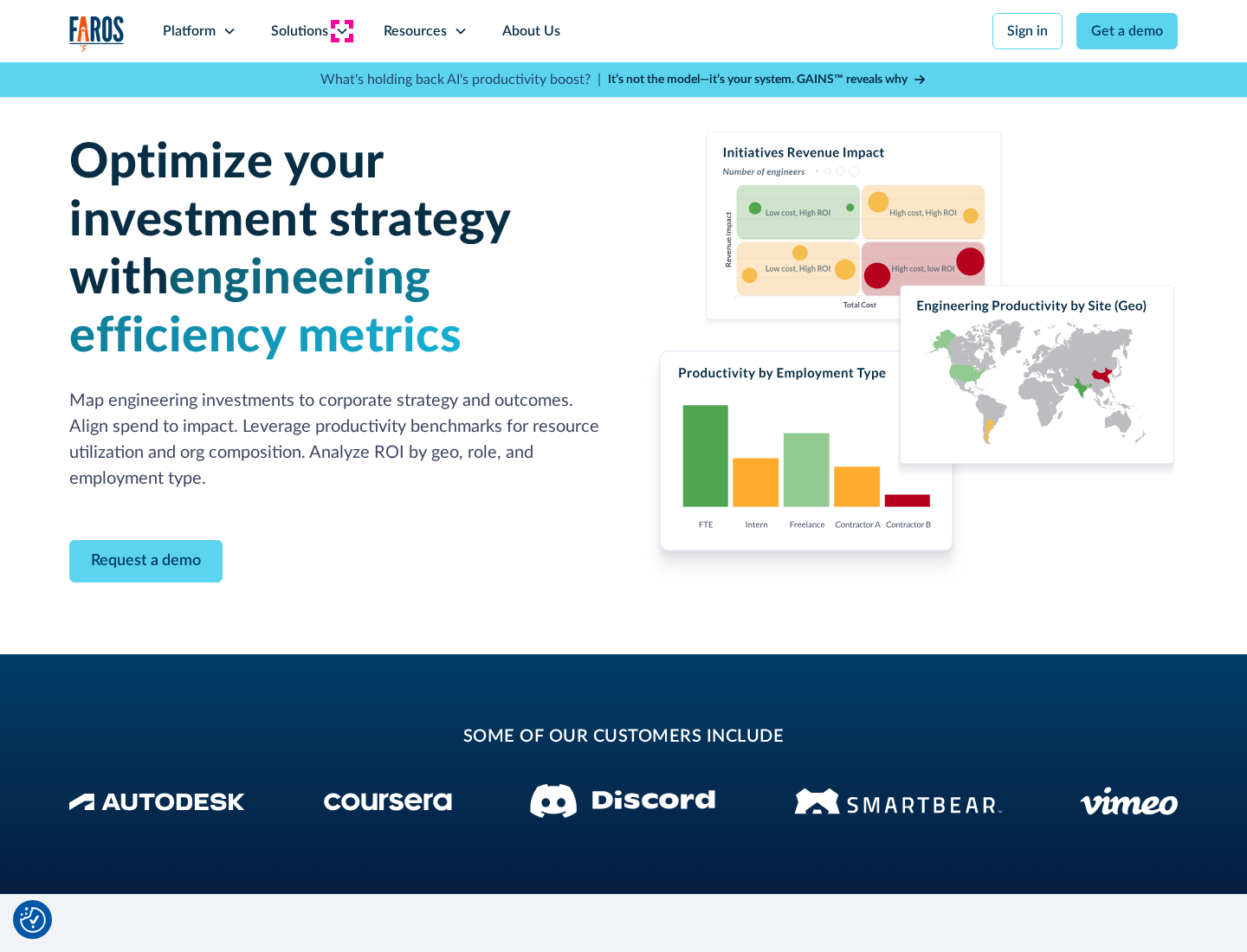
click at [341, 31] on icon at bounding box center [342, 31] width 14 height 14
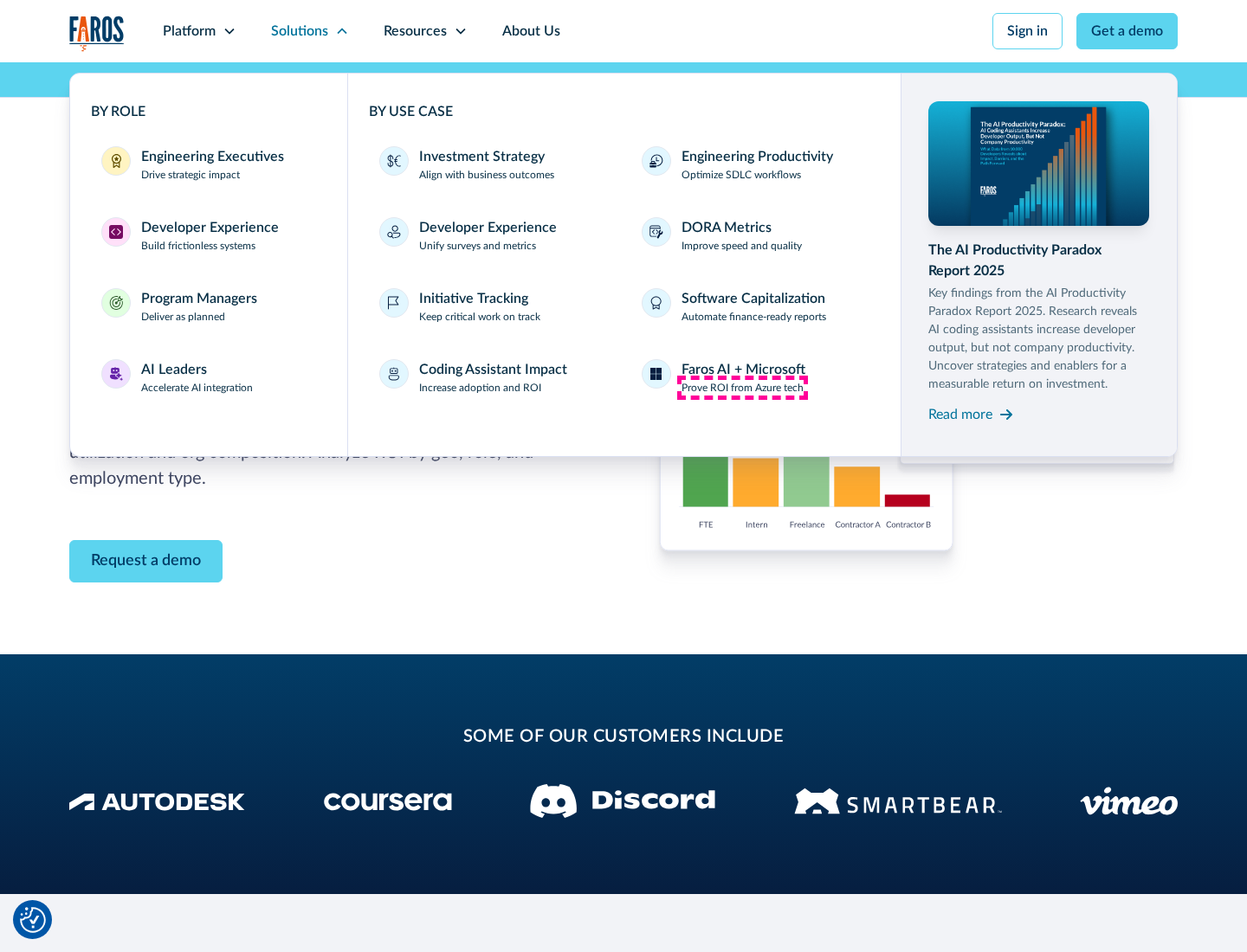
click at [742, 388] on p "Prove ROI from Azure tech" at bounding box center [742, 388] width 122 height 15
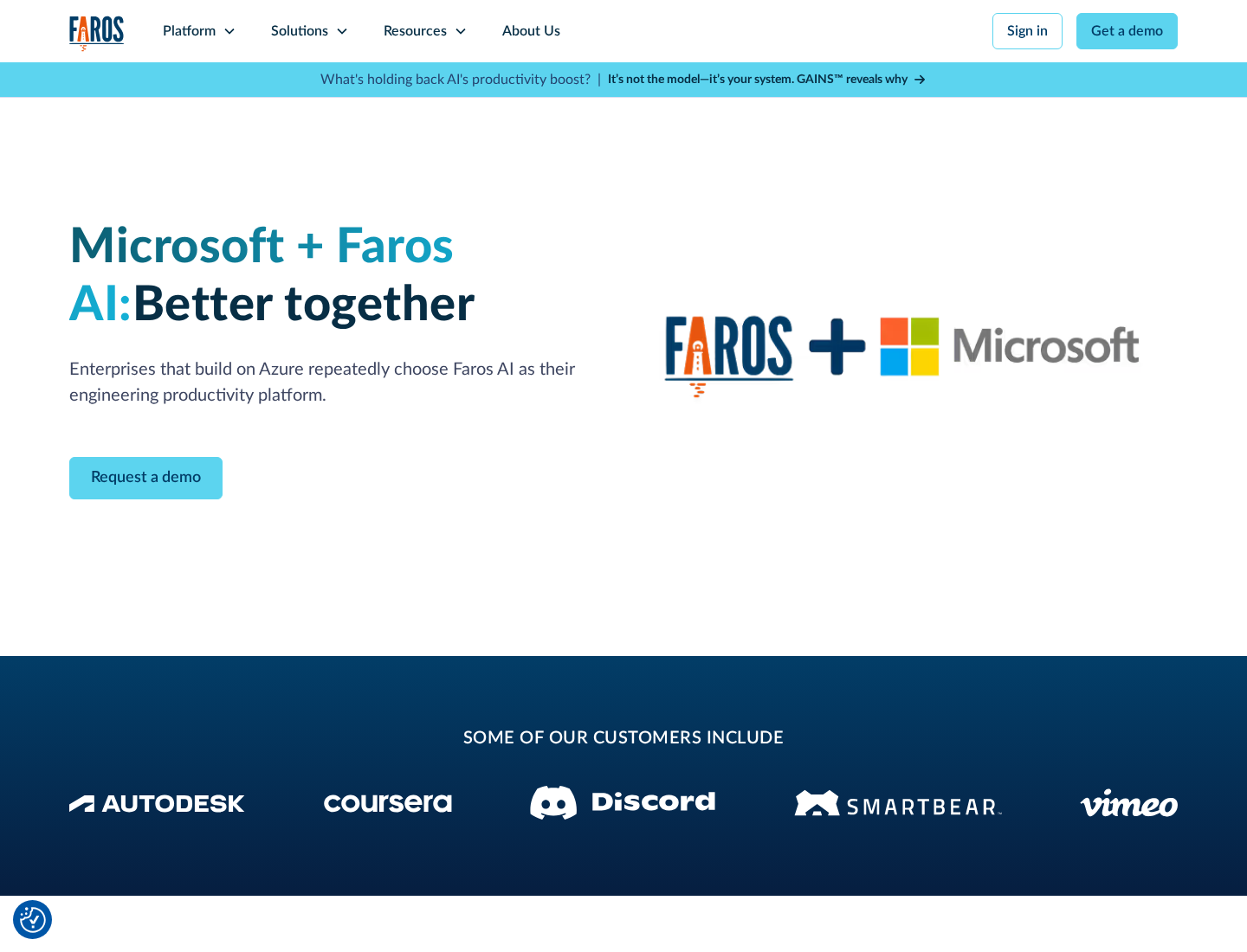
click at [341, 31] on icon at bounding box center [342, 31] width 14 height 14
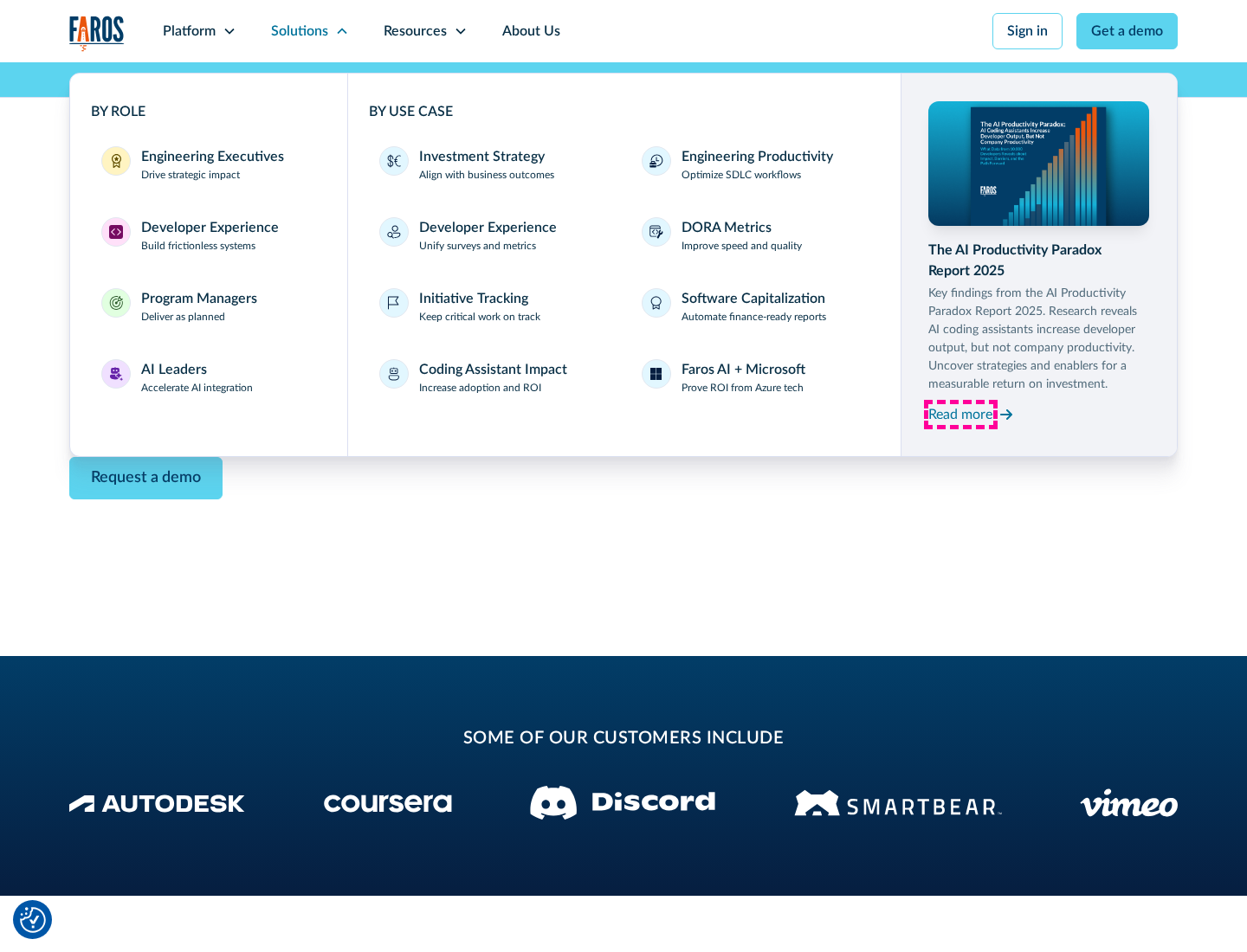
click at [960, 413] on div "Read more" at bounding box center [960, 414] width 64 height 21
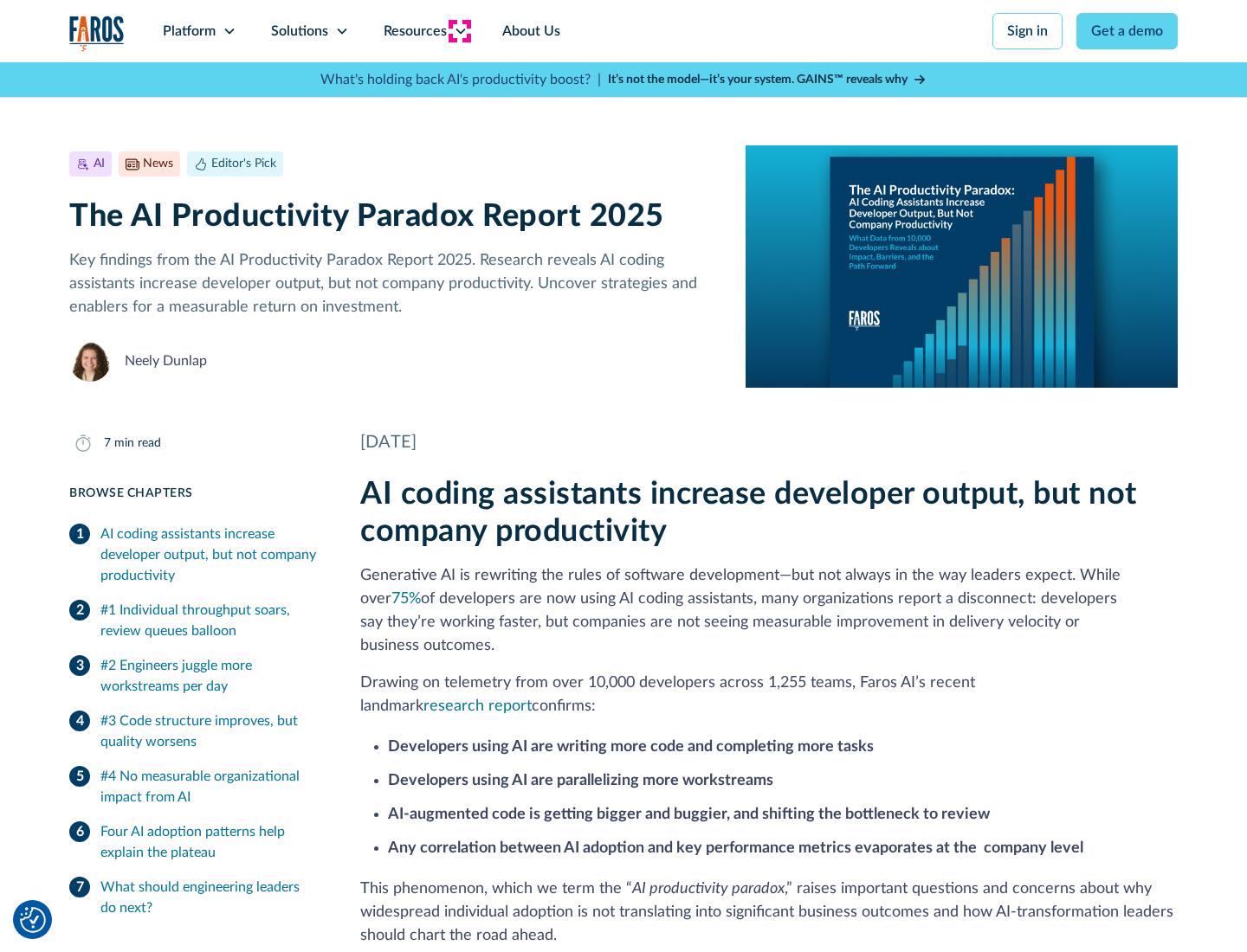
click at [459, 31] on icon at bounding box center [461, 31] width 14 height 14
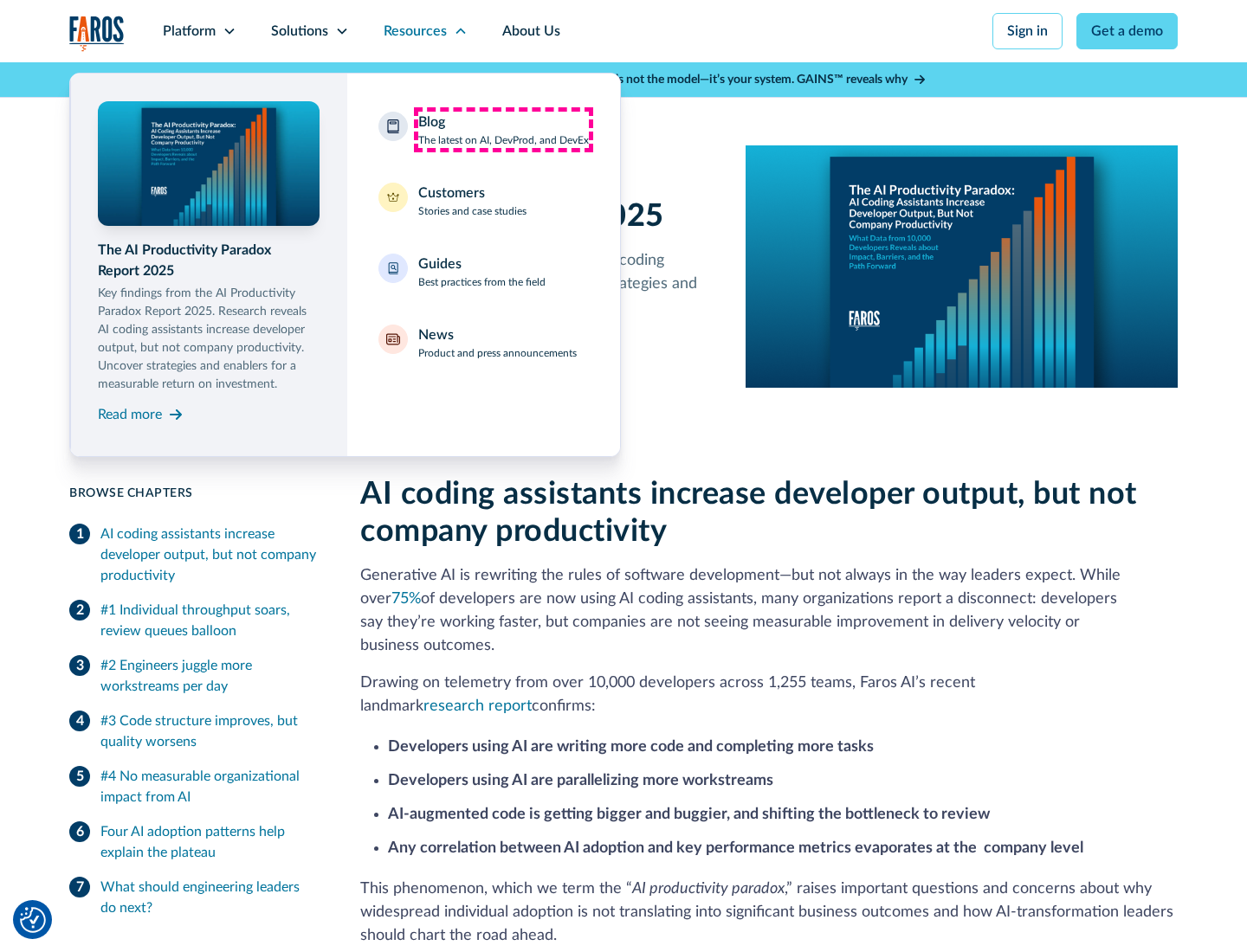
click at [503, 129] on div "Blog The latest on AI, DevProd, and DevEx" at bounding box center [503, 129] width 171 height 37
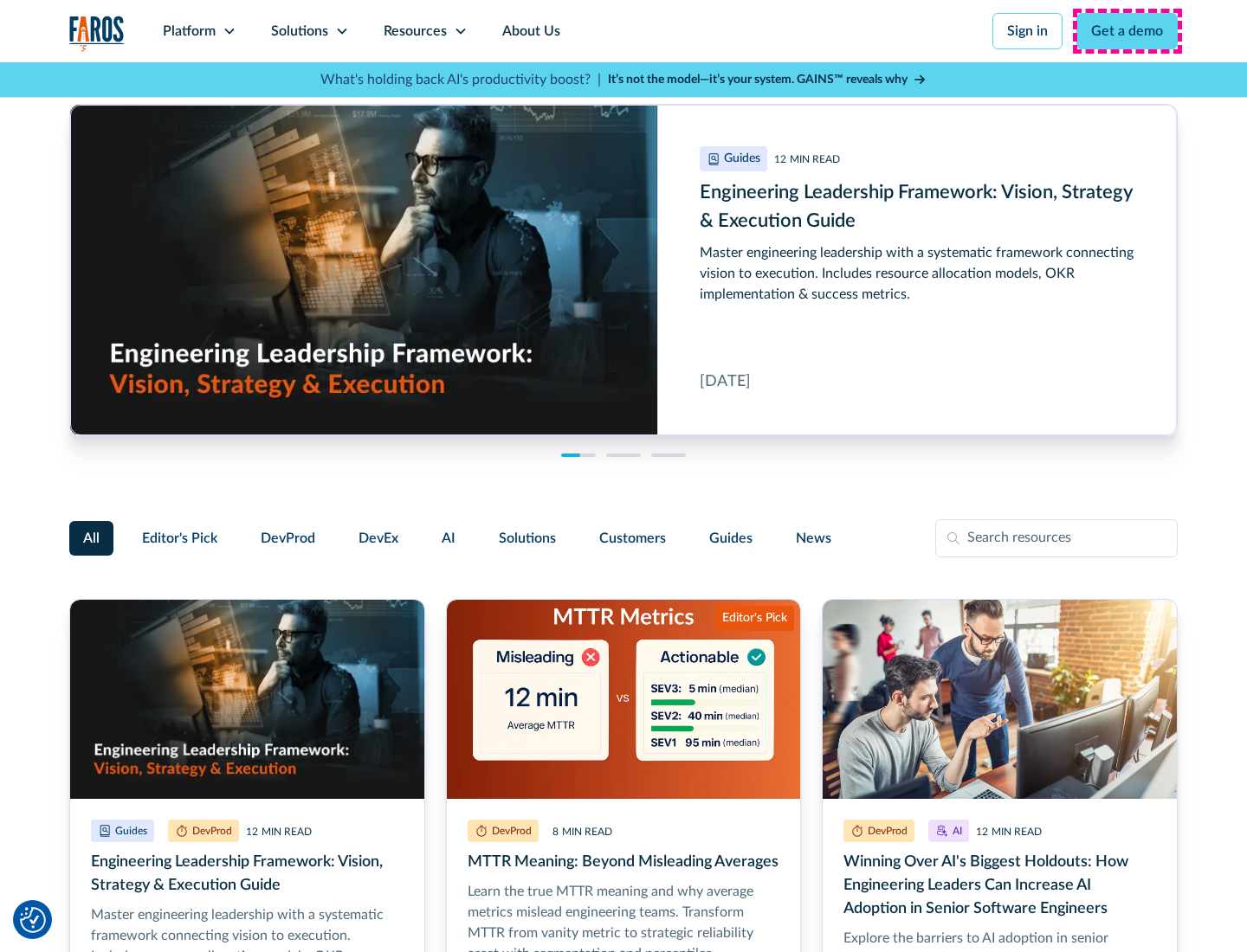
click at [1127, 31] on link "Get a demo" at bounding box center [1126, 31] width 101 height 37
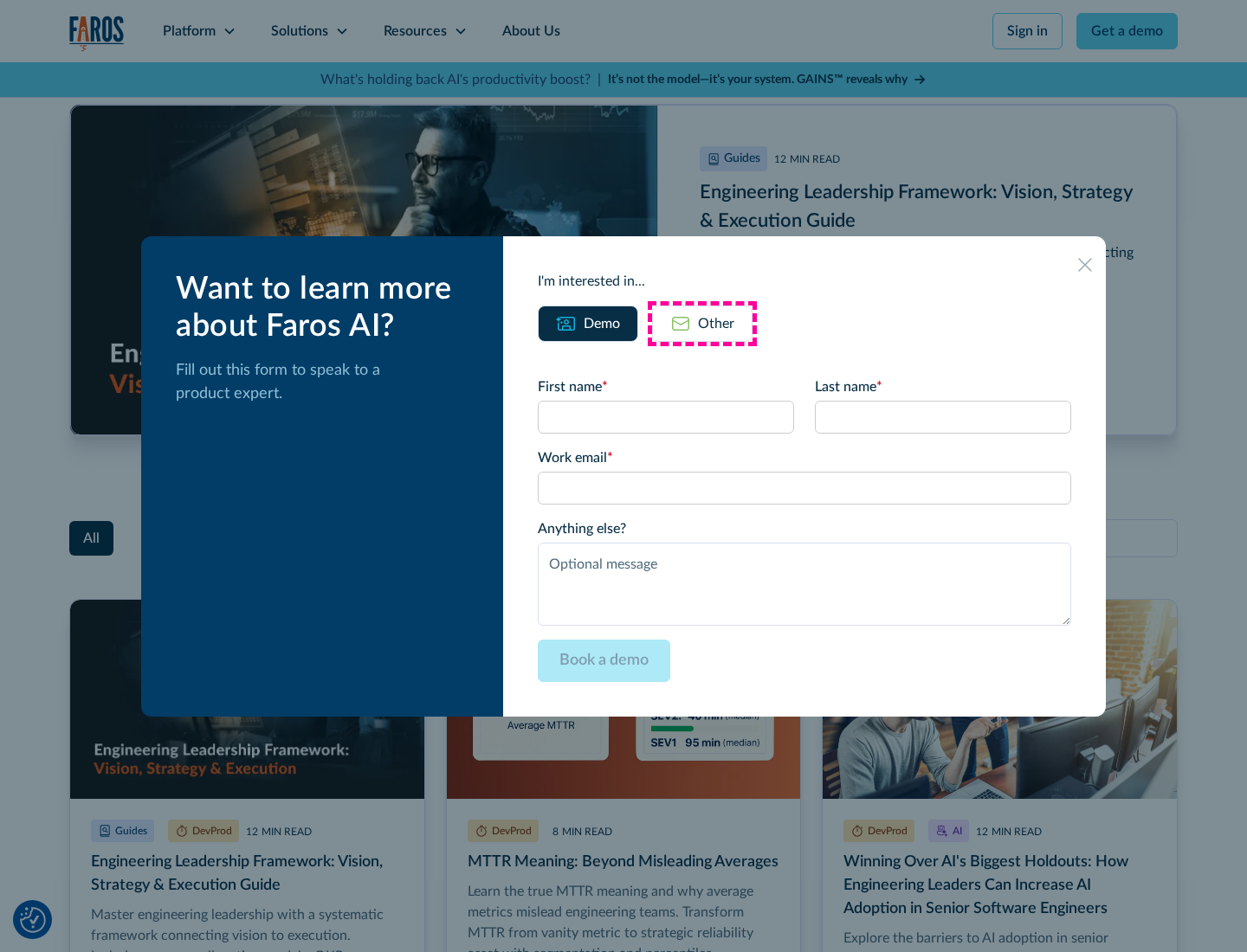
click at [702, 323] on div "Other" at bounding box center [716, 323] width 37 height 21
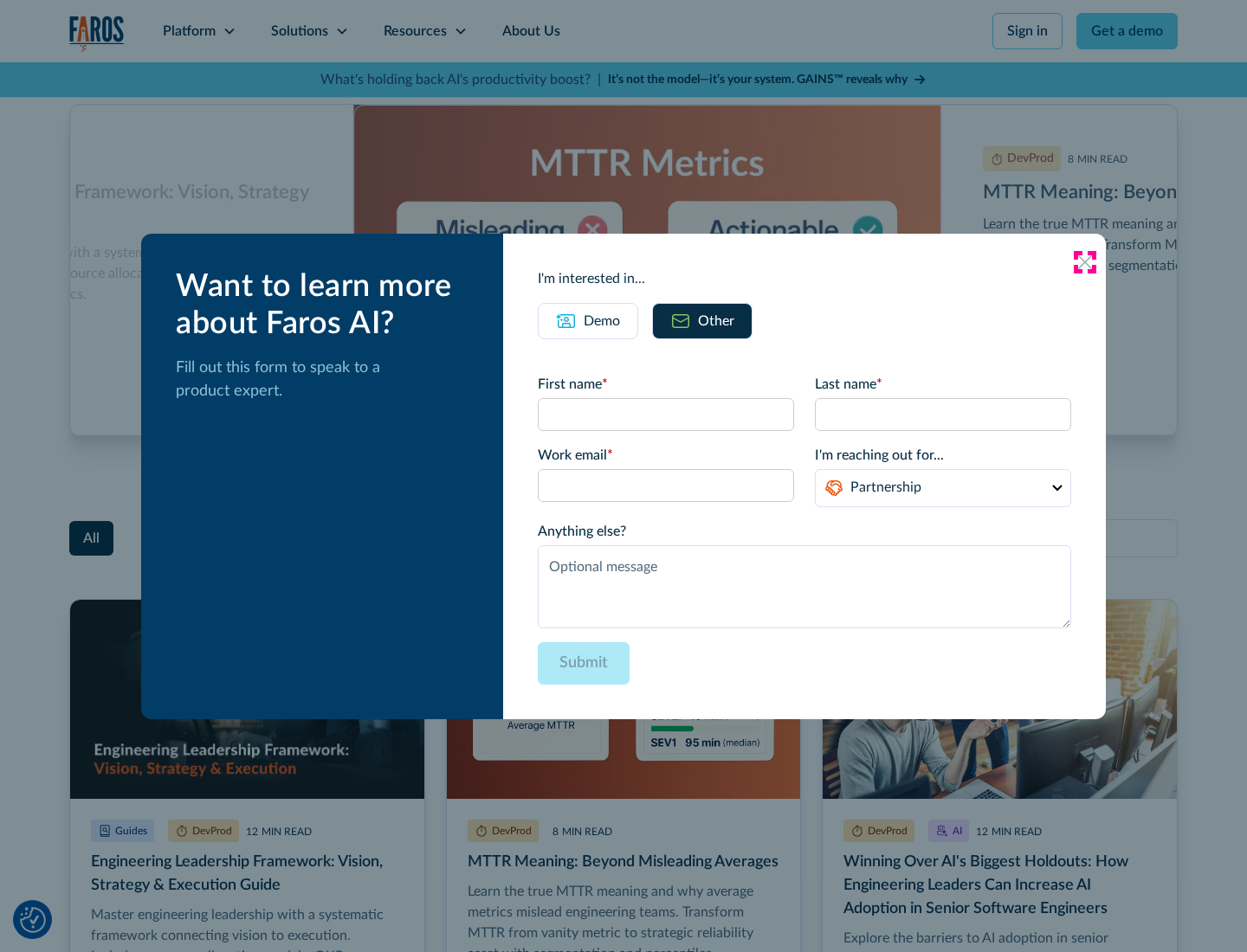
click at [1085, 262] on icon at bounding box center [1085, 263] width 14 height 14
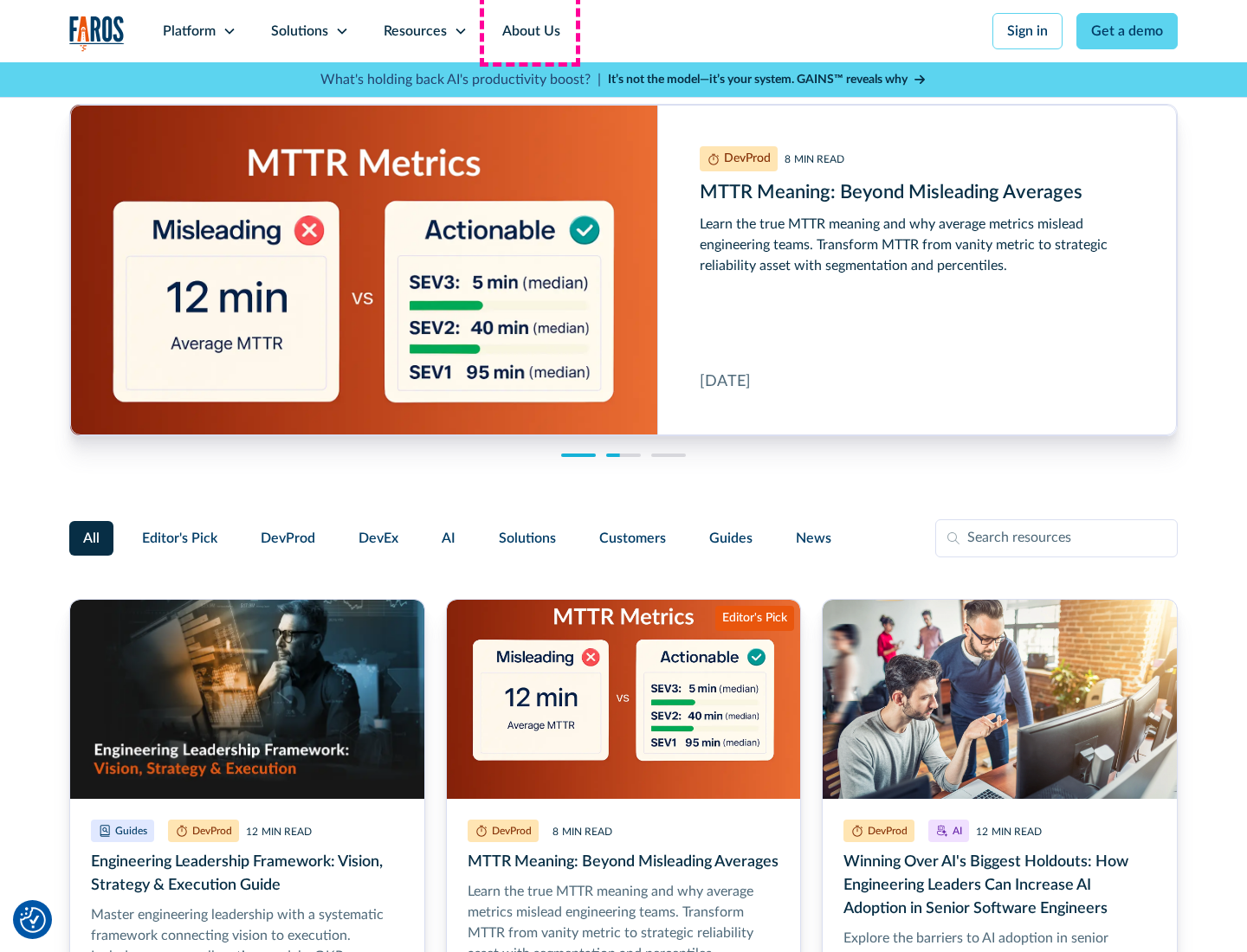
click at [529, 31] on link "About Us" at bounding box center [531, 31] width 93 height 63
